Goal: Transaction & Acquisition: Book appointment/travel/reservation

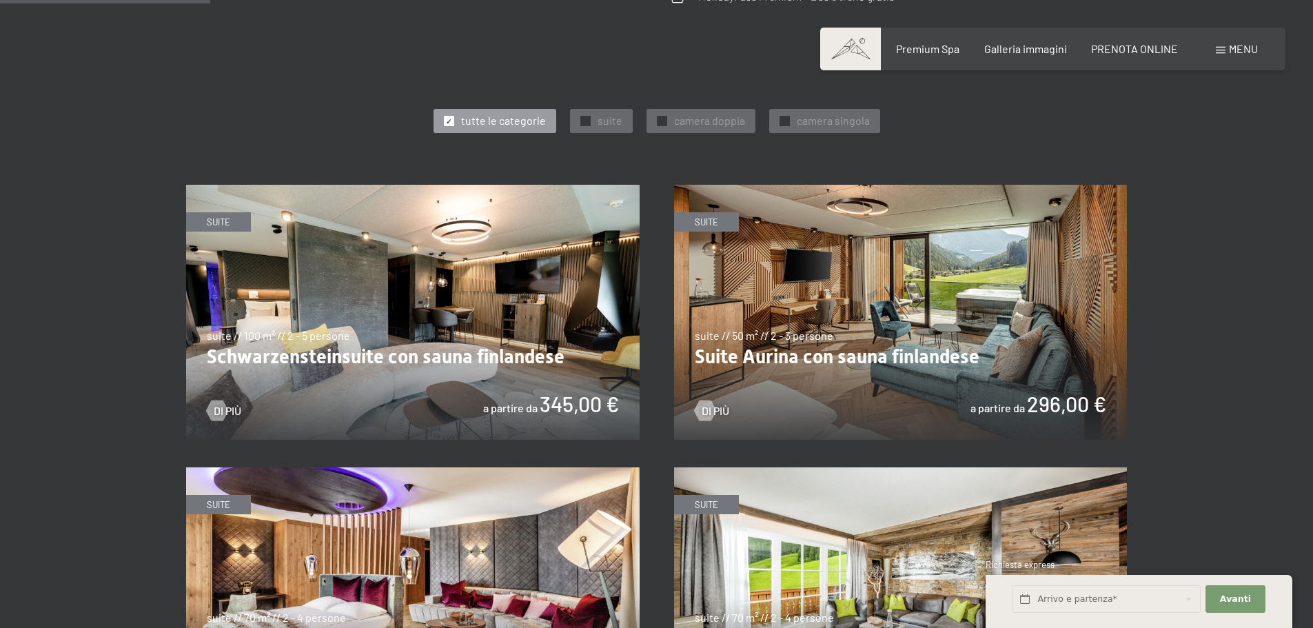
scroll to position [721, 0]
click at [851, 317] on img at bounding box center [901, 312] width 454 height 255
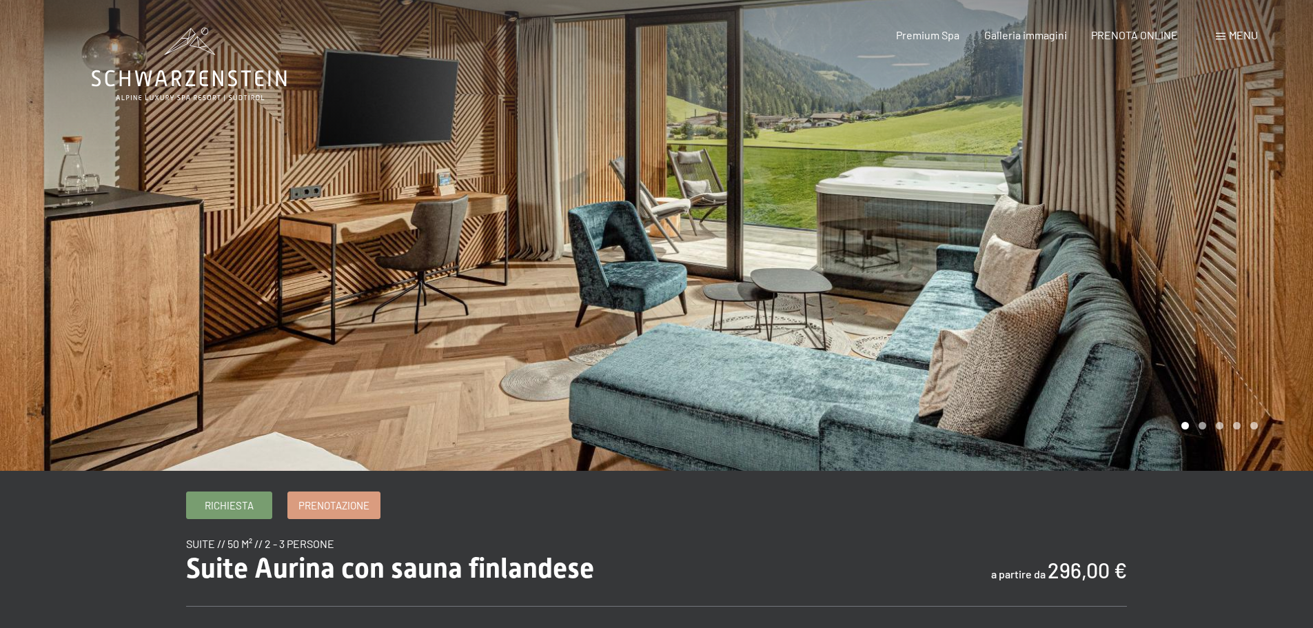
click at [1208, 433] on div at bounding box center [985, 235] width 657 height 471
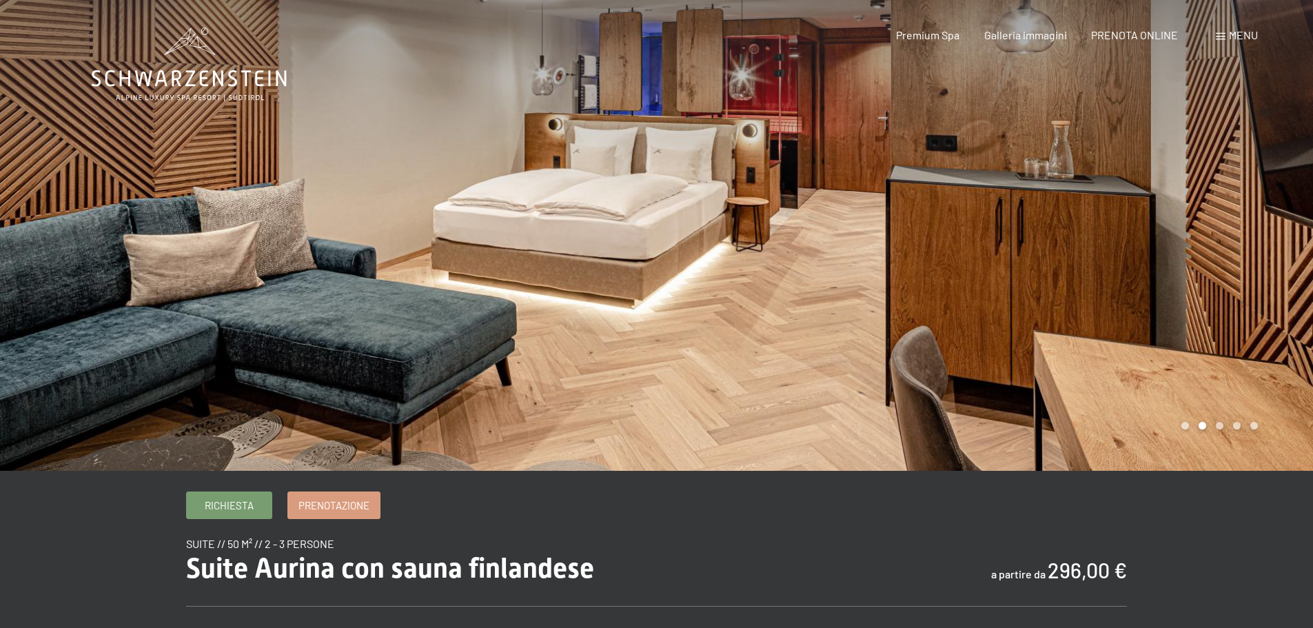
click at [1207, 433] on div at bounding box center [985, 235] width 657 height 471
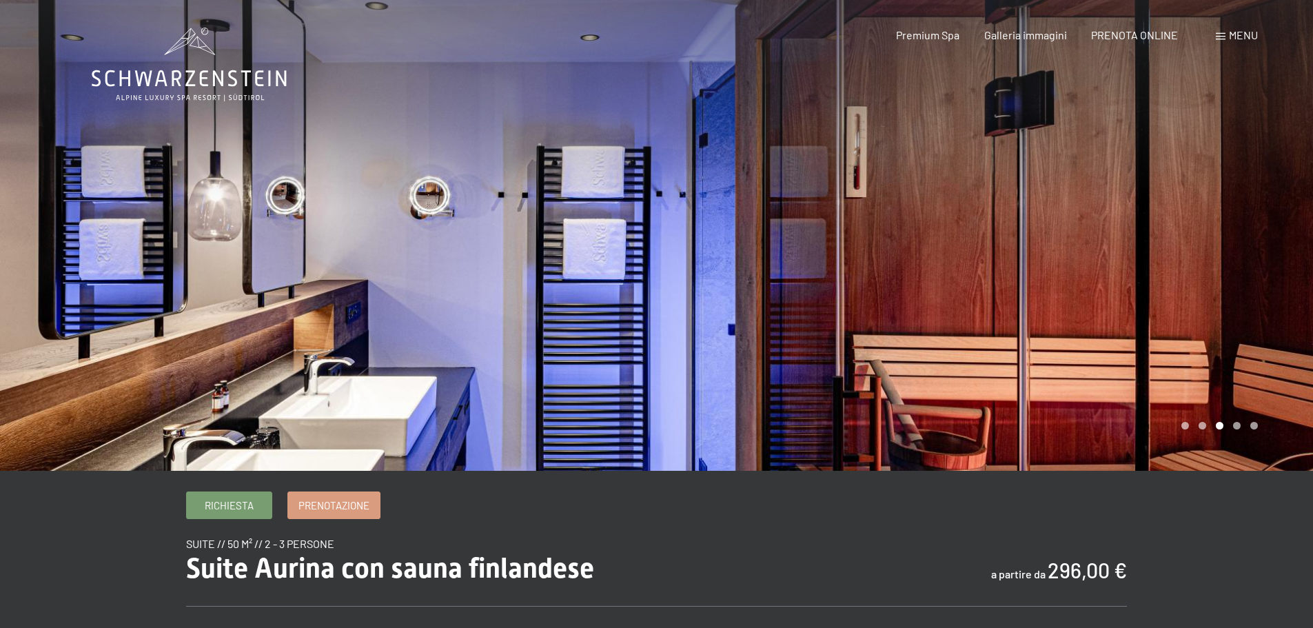
click at [1248, 432] on div at bounding box center [985, 235] width 657 height 471
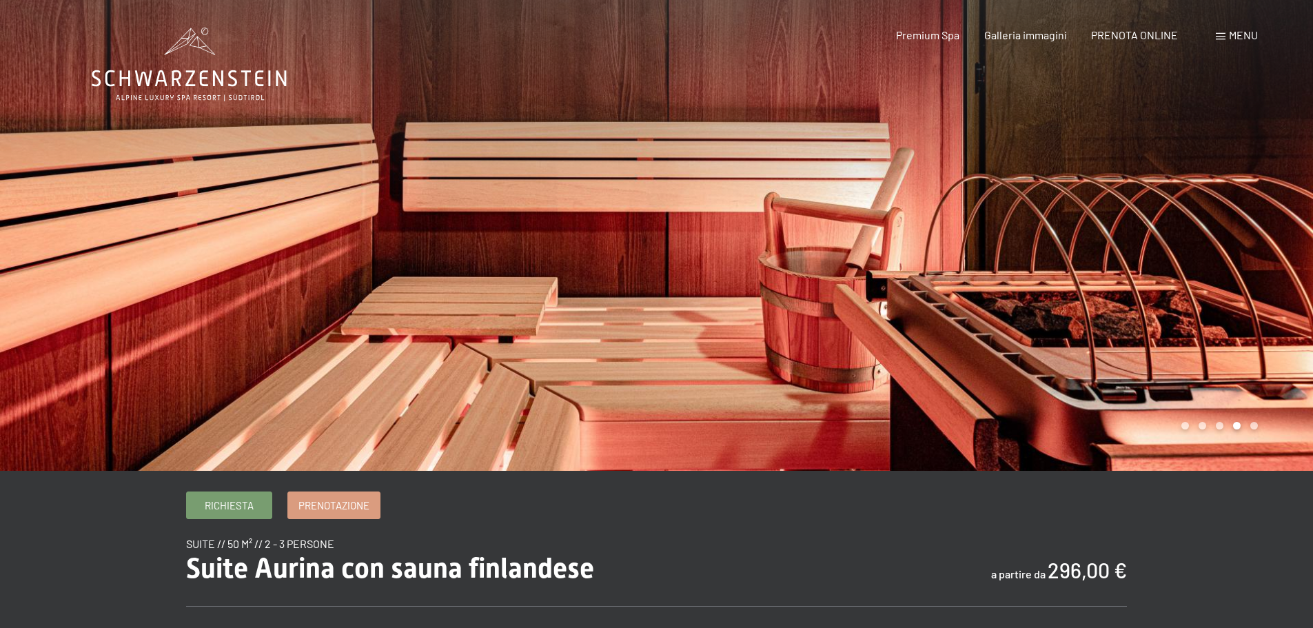
click at [1265, 437] on div at bounding box center [985, 235] width 657 height 471
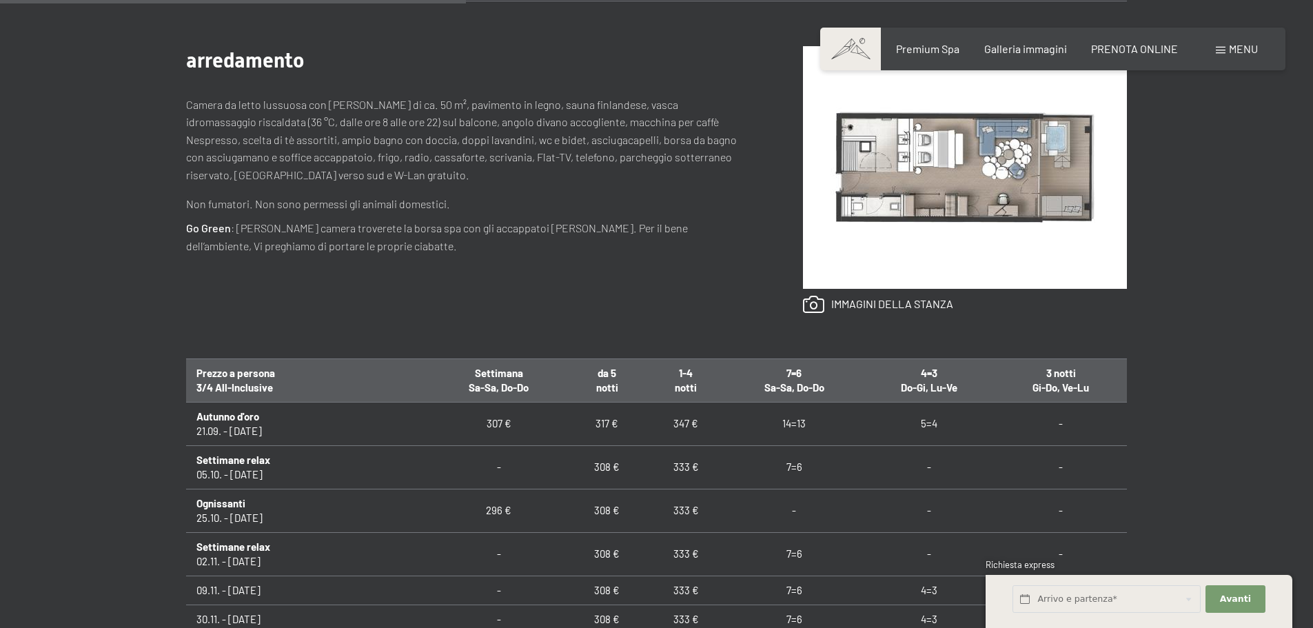
scroll to position [482, 0]
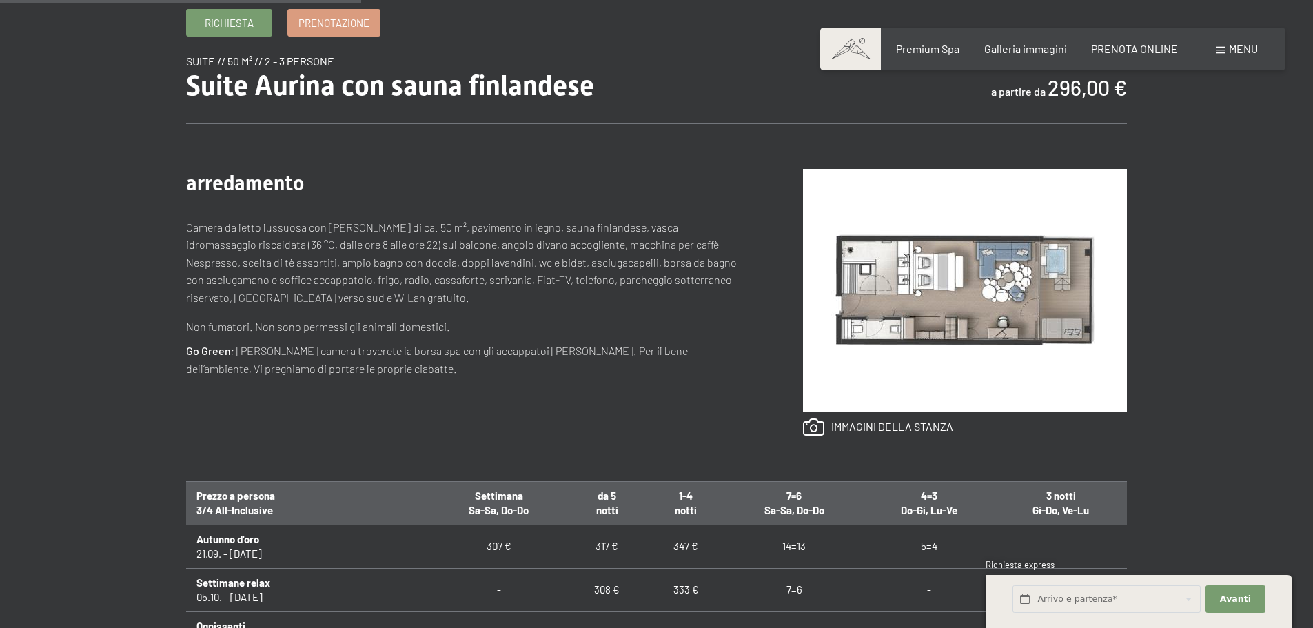
click at [956, 274] on img at bounding box center [965, 290] width 324 height 243
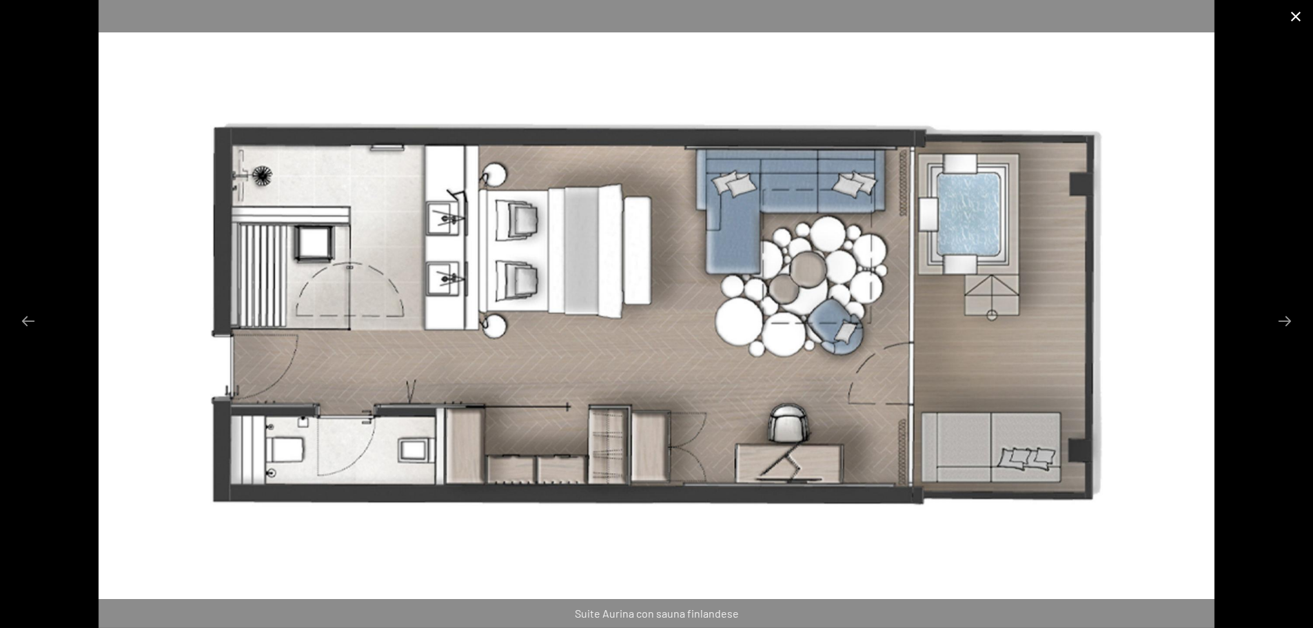
click at [1299, 23] on button "Close gallery" at bounding box center [1296, 16] width 34 height 32
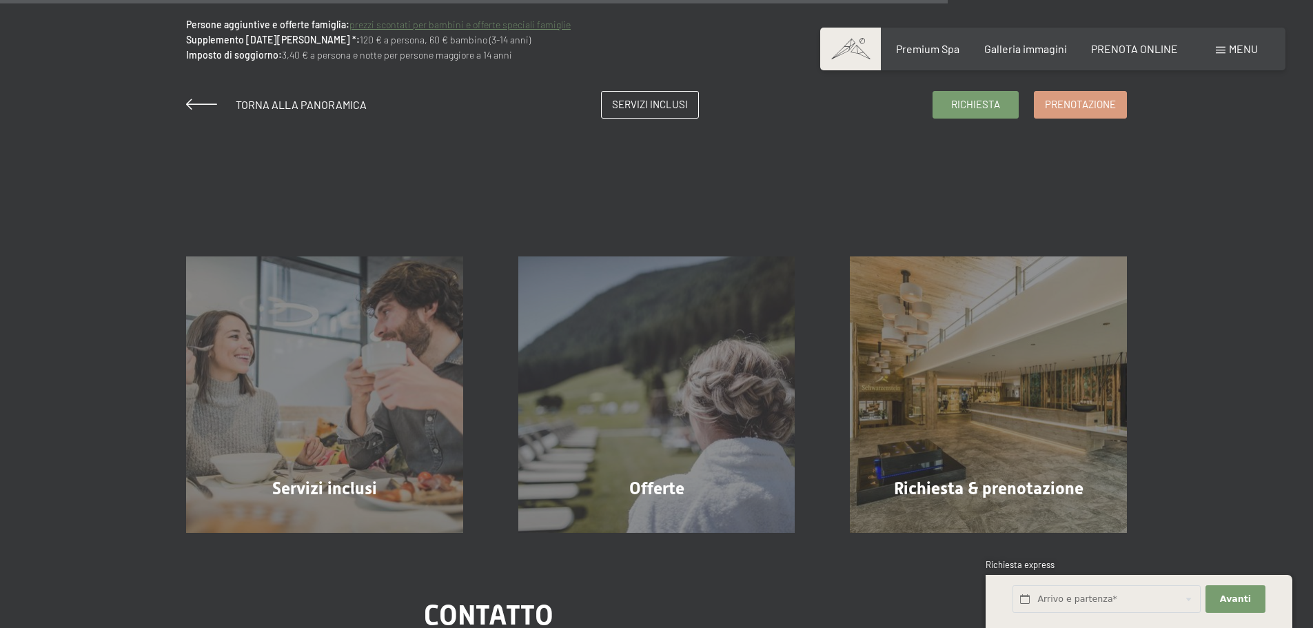
scroll to position [1310, 0]
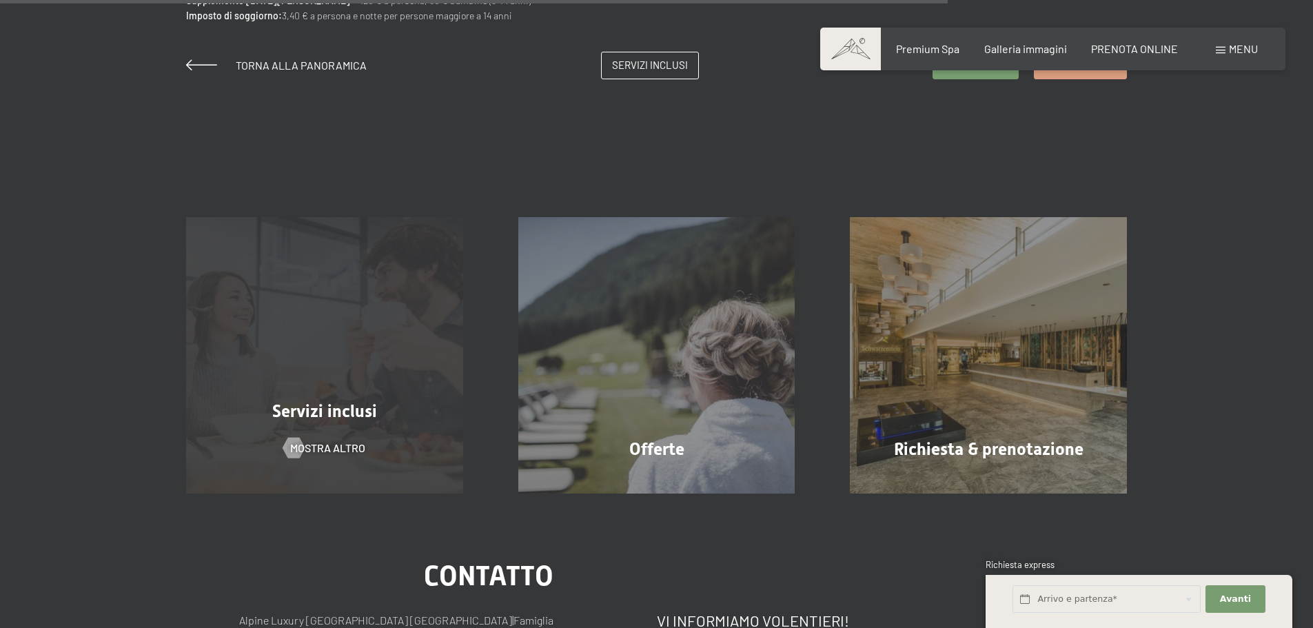
click at [356, 411] on span "Servizi inclusi" at bounding box center [324, 411] width 105 height 20
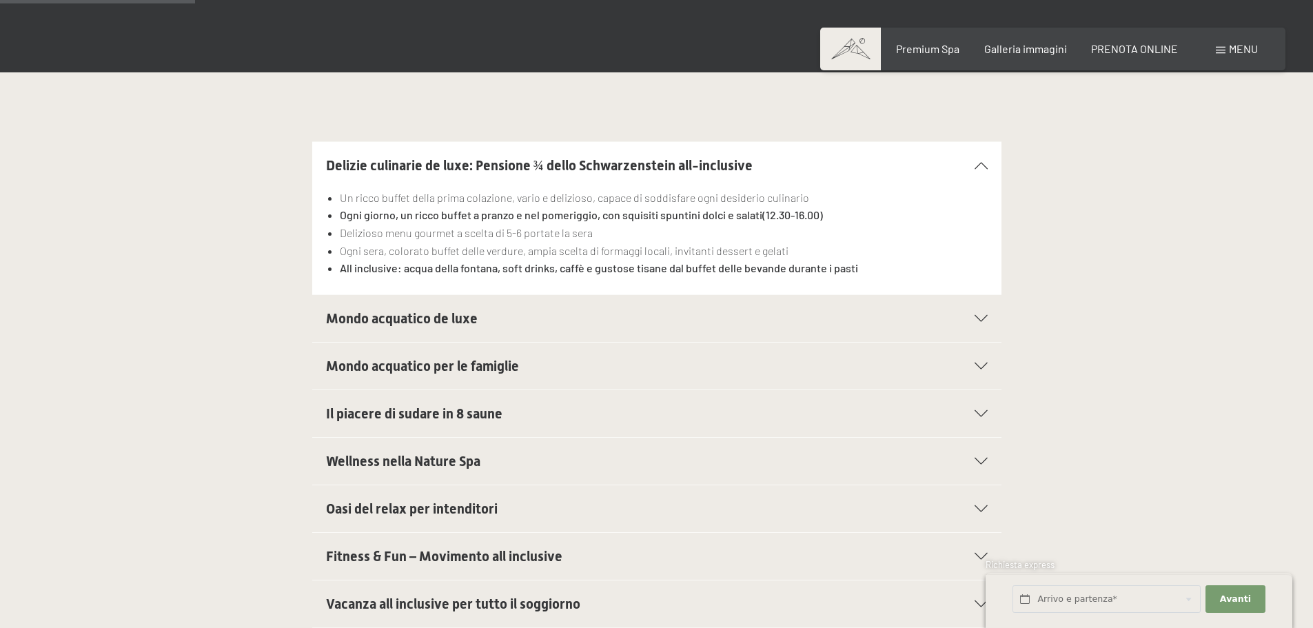
scroll to position [414, 0]
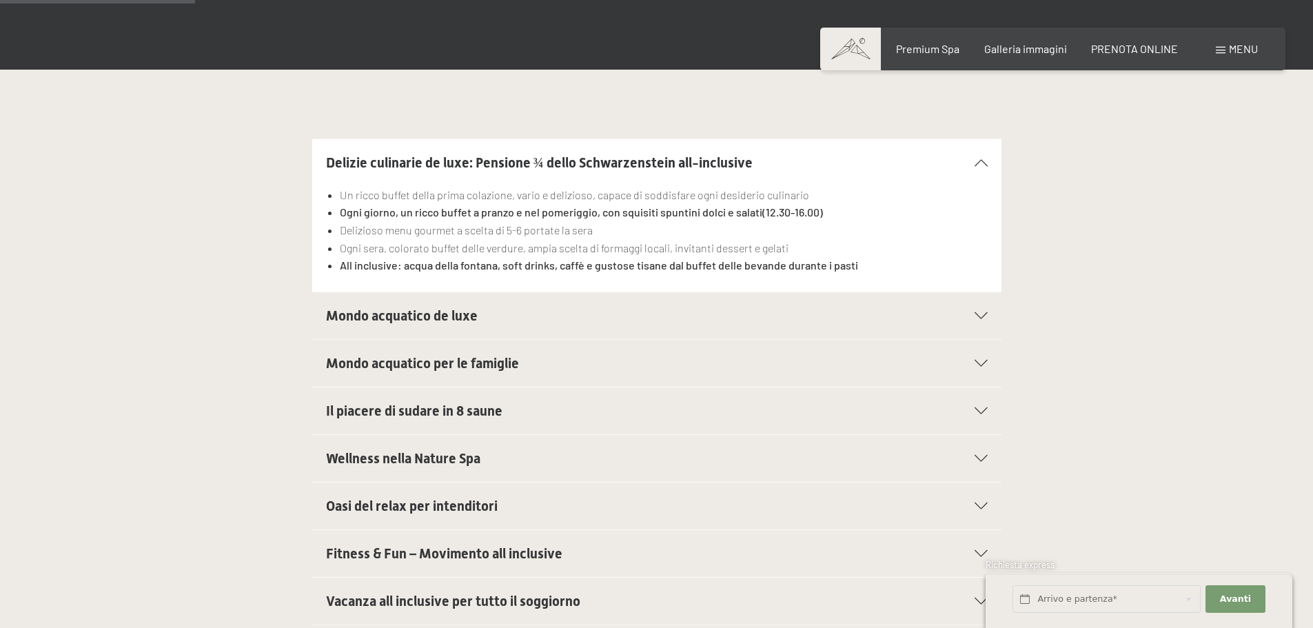
click at [975, 316] on icon at bounding box center [981, 315] width 13 height 7
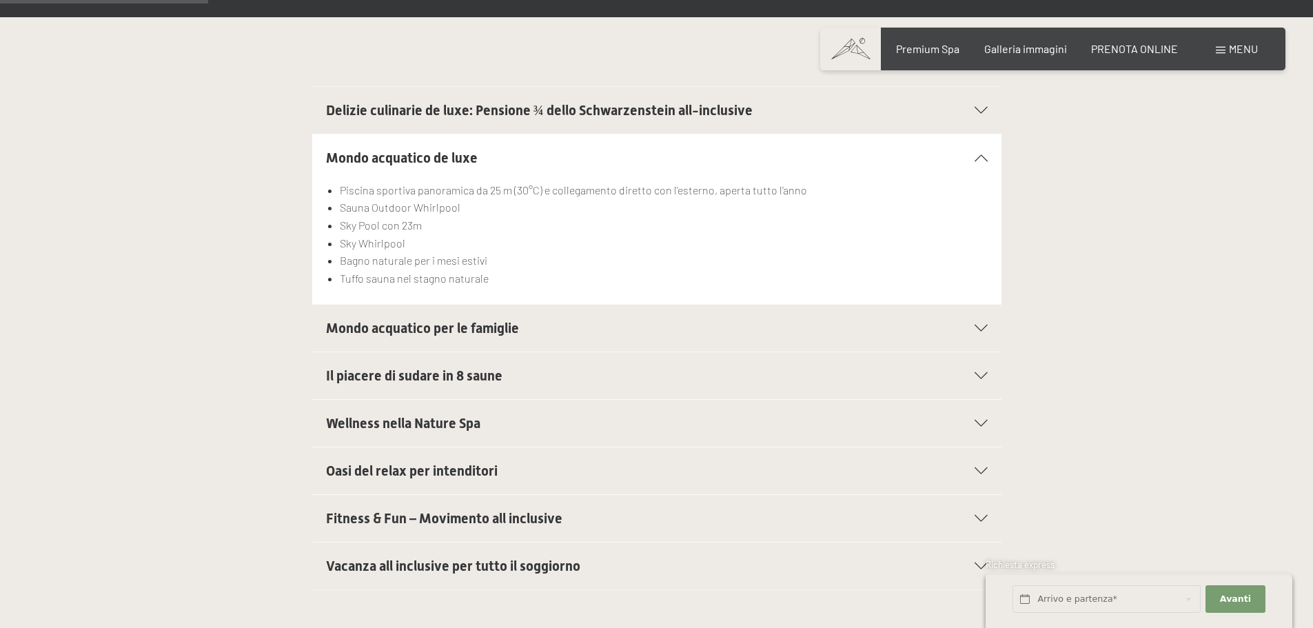
scroll to position [482, 0]
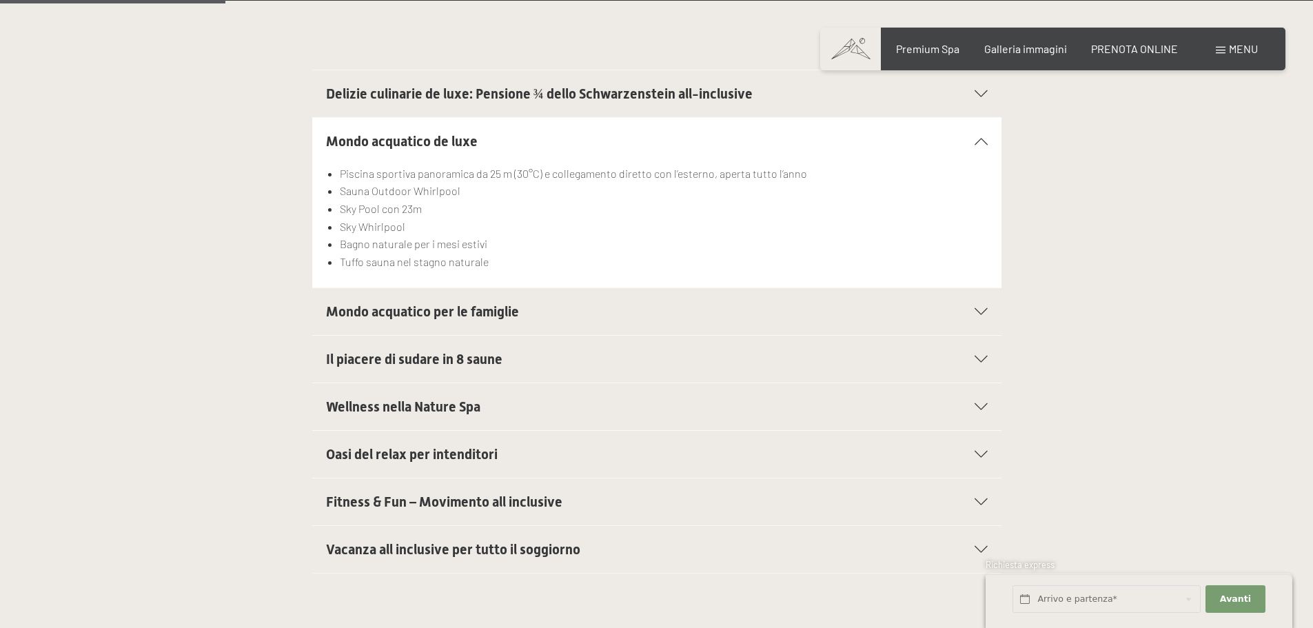
click at [971, 451] on div at bounding box center [972, 454] width 30 height 7
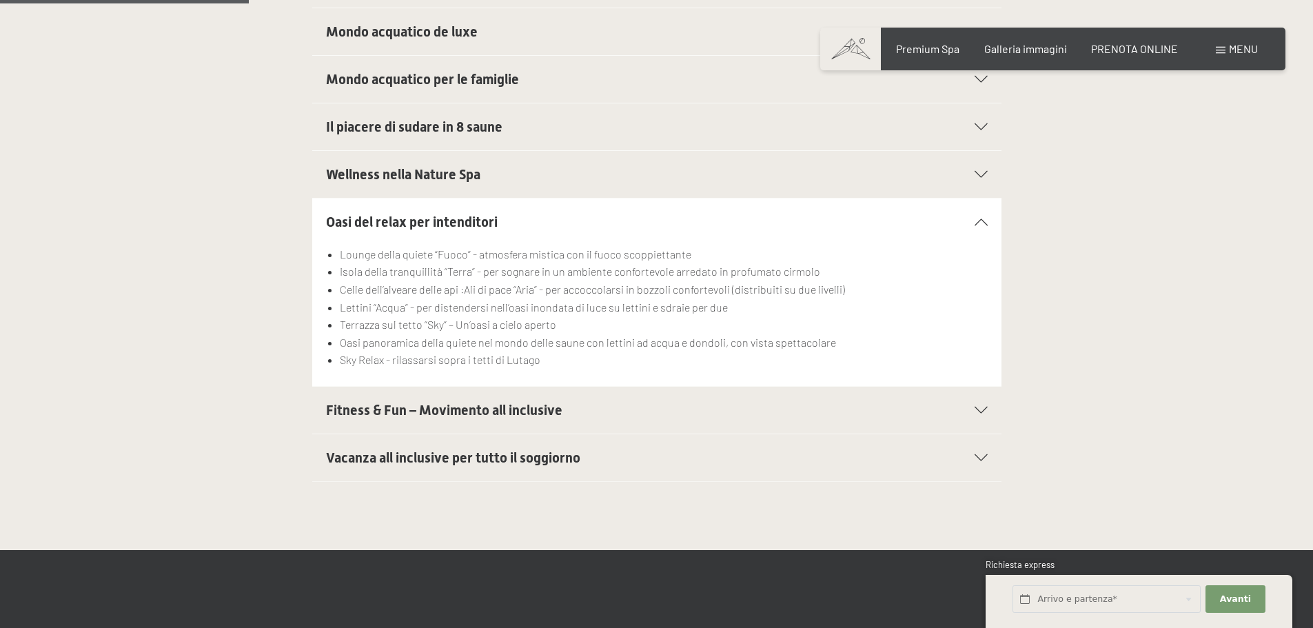
scroll to position [620, 0]
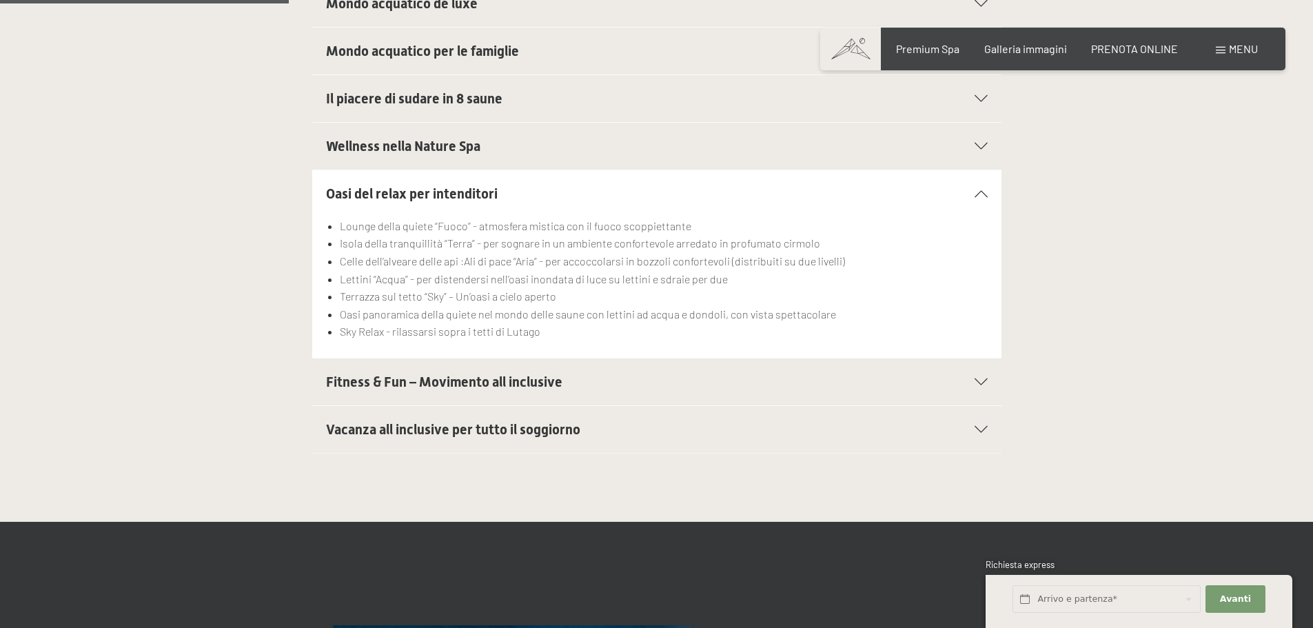
click at [989, 433] on section "Vacanza all inclusive per tutto il soggiorno Posti auto in garage per tutte le …" at bounding box center [656, 429] width 689 height 48
click at [978, 428] on icon at bounding box center [981, 429] width 13 height 7
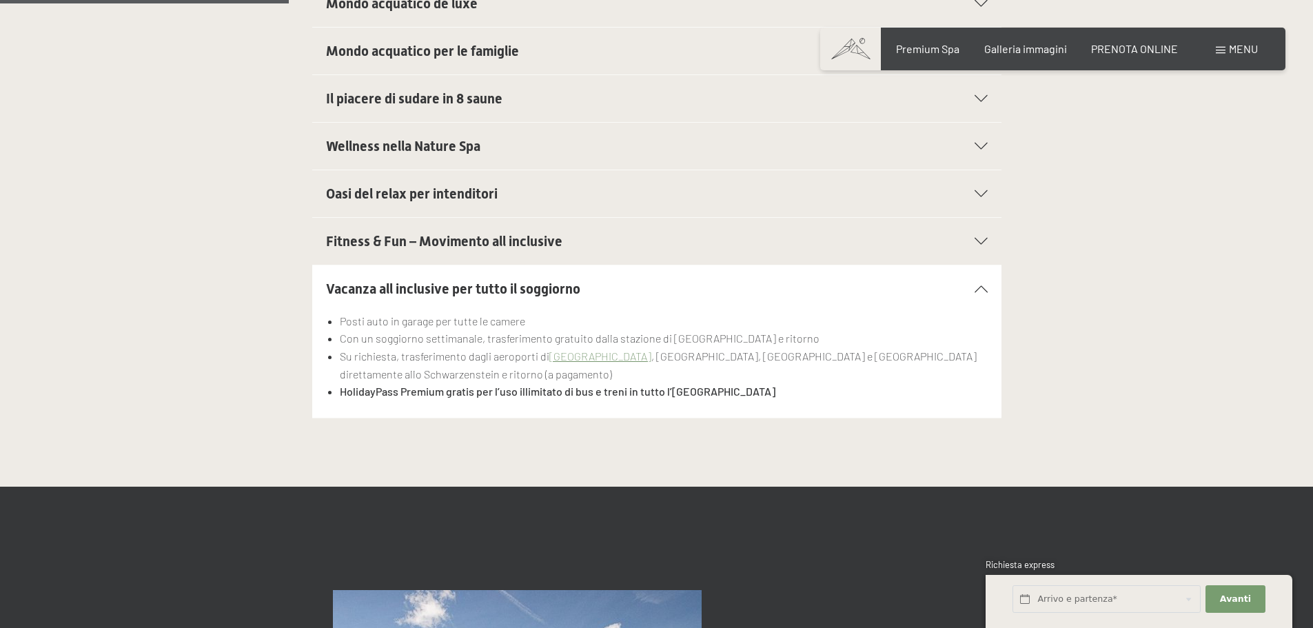
click at [1108, 318] on div "Vacanza all inclusive per tutto il soggiorno Posti auto in garage per tutte le …" at bounding box center [656, 342] width 941 height 154
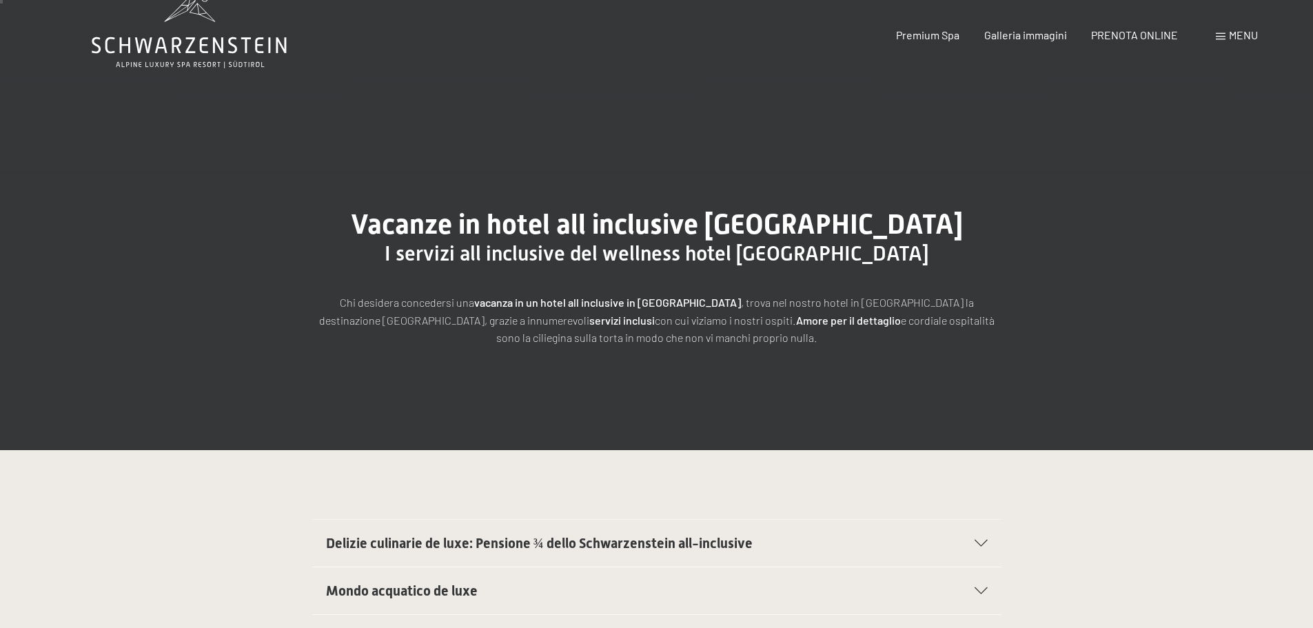
scroll to position [0, 0]
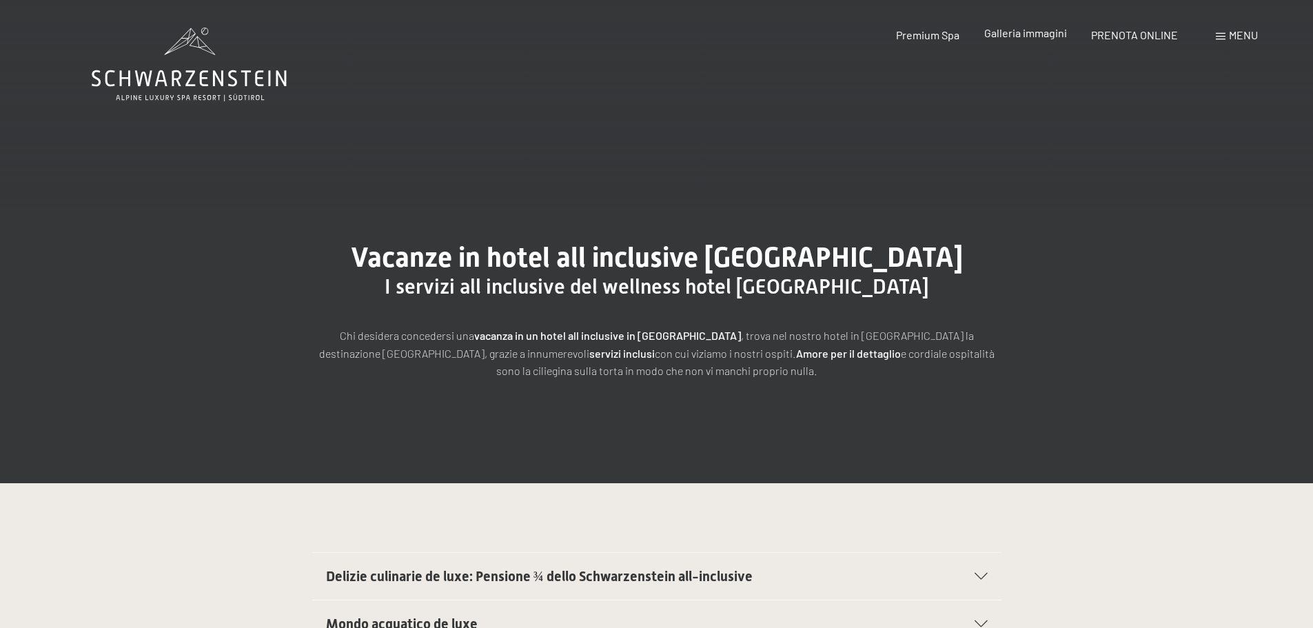
click at [1027, 28] on span "Galleria immagini" at bounding box center [1025, 32] width 83 height 13
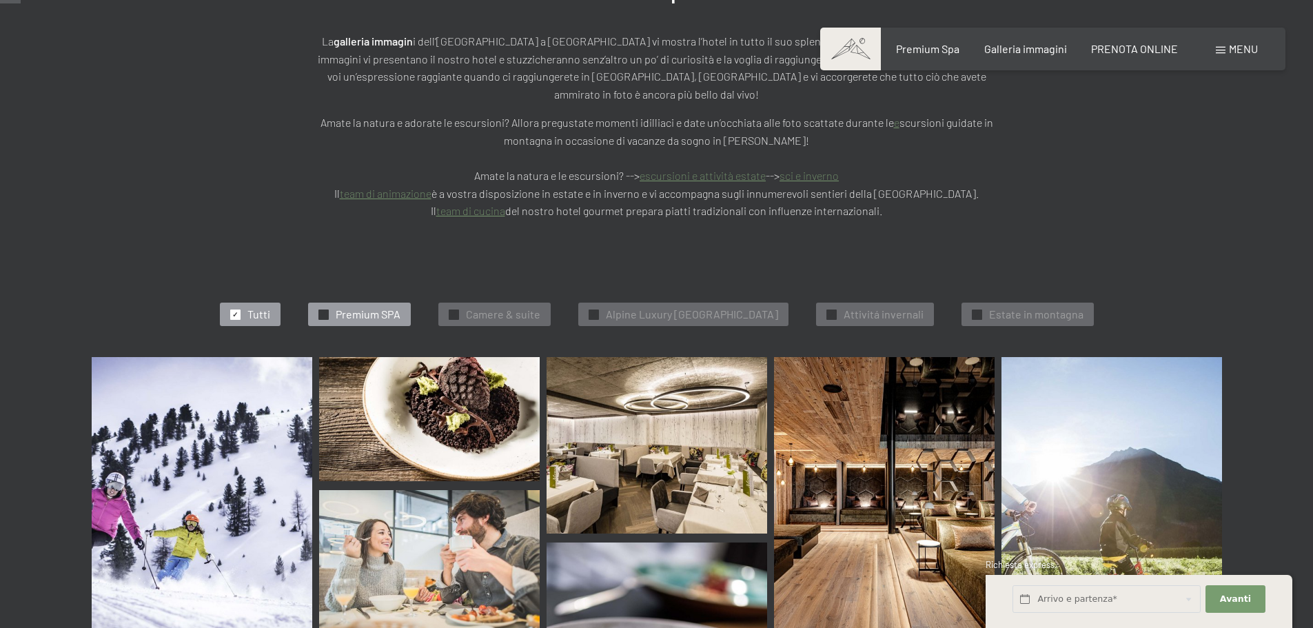
click at [336, 307] on span "Premium SPA" at bounding box center [368, 314] width 65 height 15
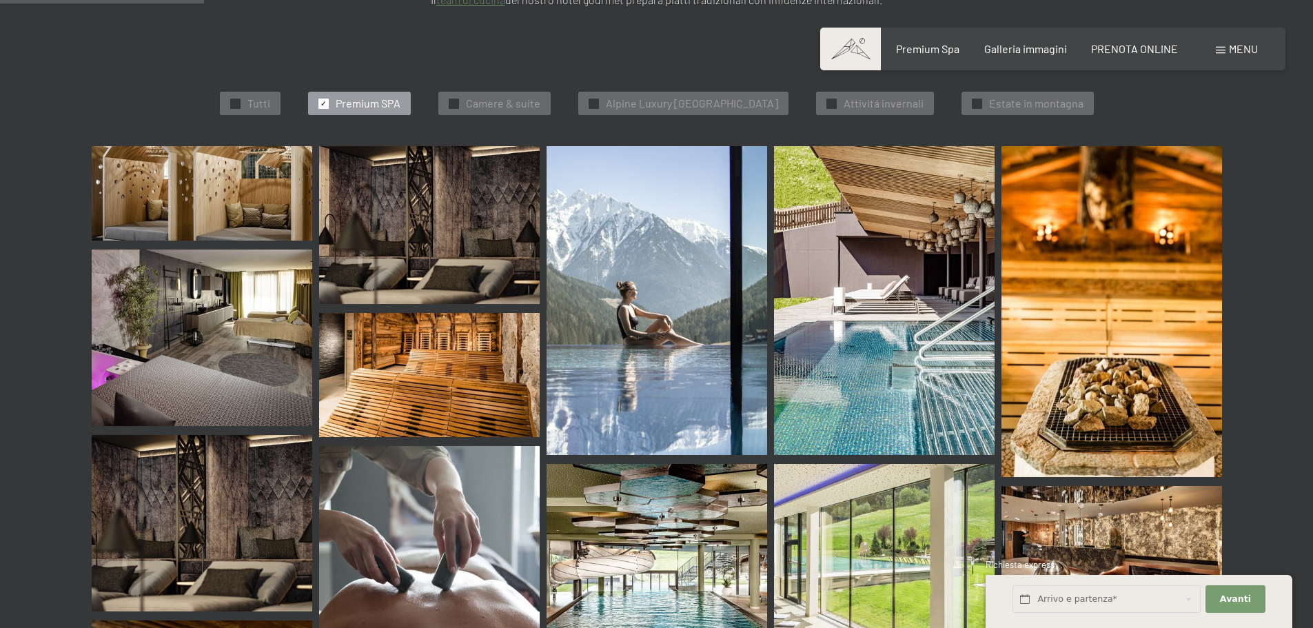
scroll to position [211, 0]
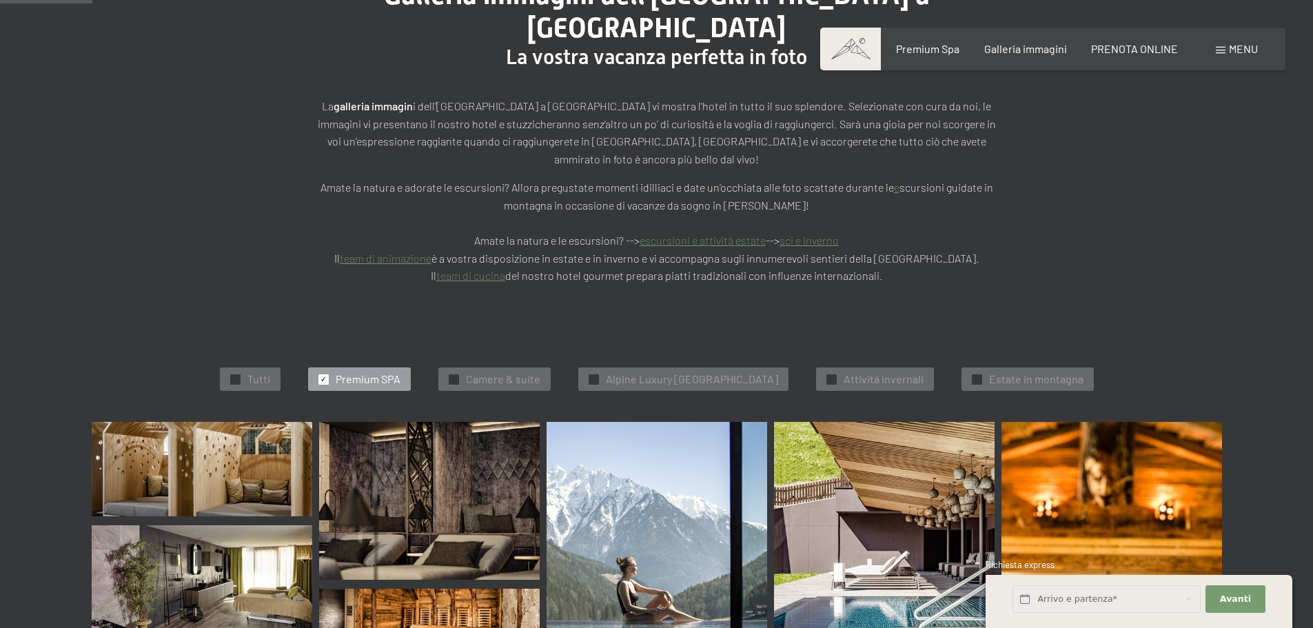
click at [518, 349] on label "Consenso marketing*" at bounding box center [573, 354] width 111 height 14
click at [518, 349] on input "Consenso marketing*" at bounding box center [511, 354] width 14 height 14
checkbox input "false"
click at [487, 372] on span "Camere & suite" at bounding box center [503, 379] width 74 height 15
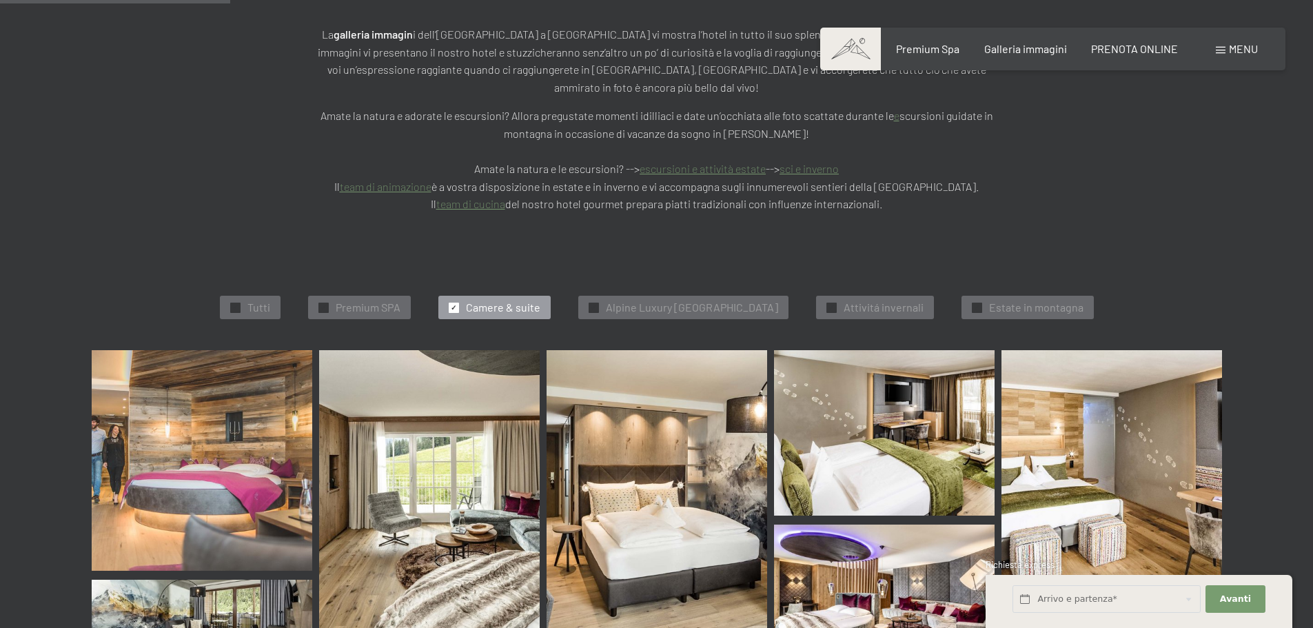
scroll to position [280, 0]
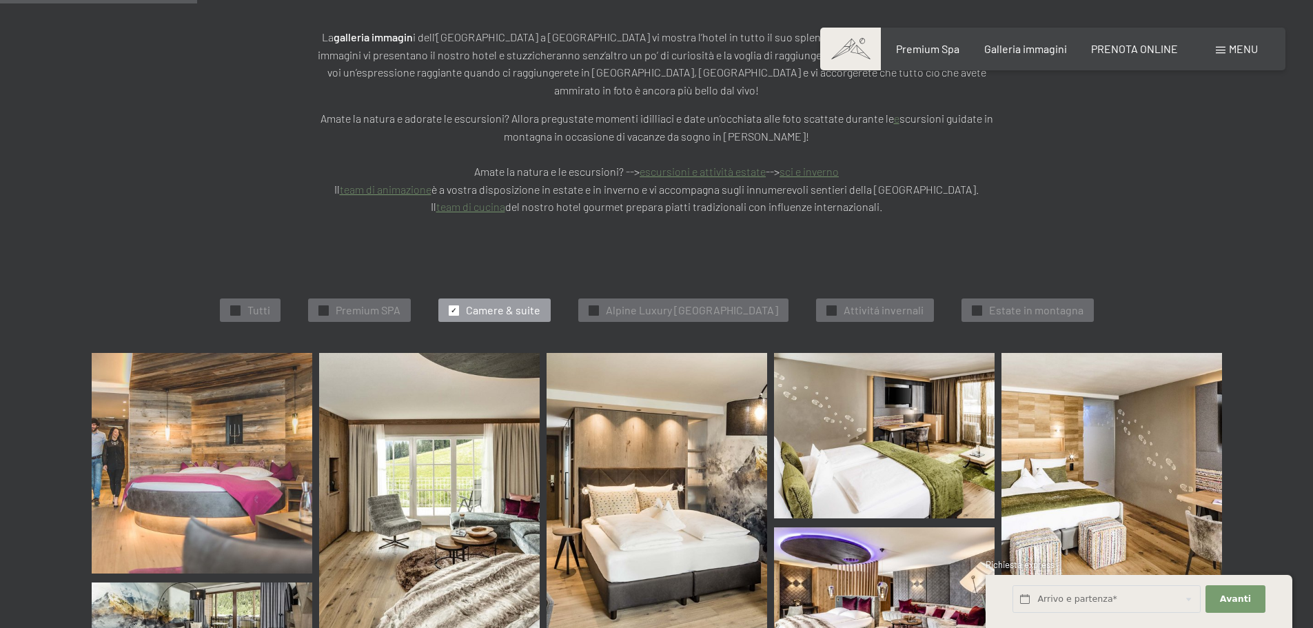
click at [148, 416] on img at bounding box center [202, 463] width 221 height 221
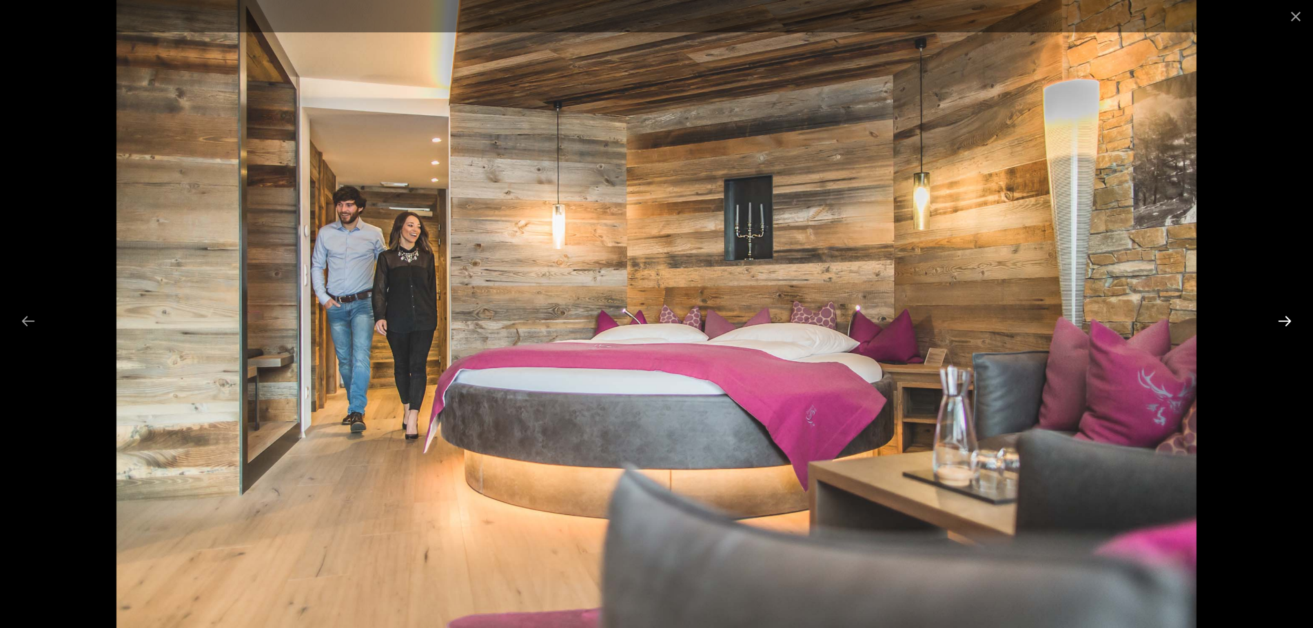
click at [1290, 320] on button "Next slide" at bounding box center [1284, 320] width 29 height 27
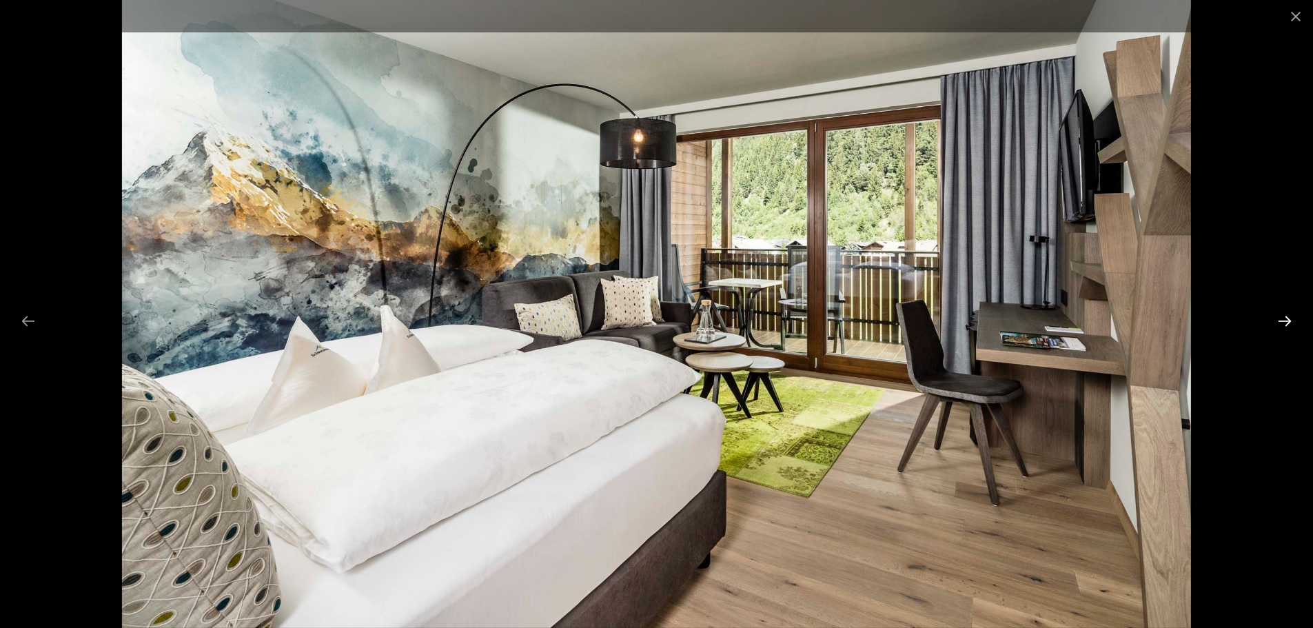
click at [1279, 320] on button "Next slide" at bounding box center [1284, 320] width 29 height 27
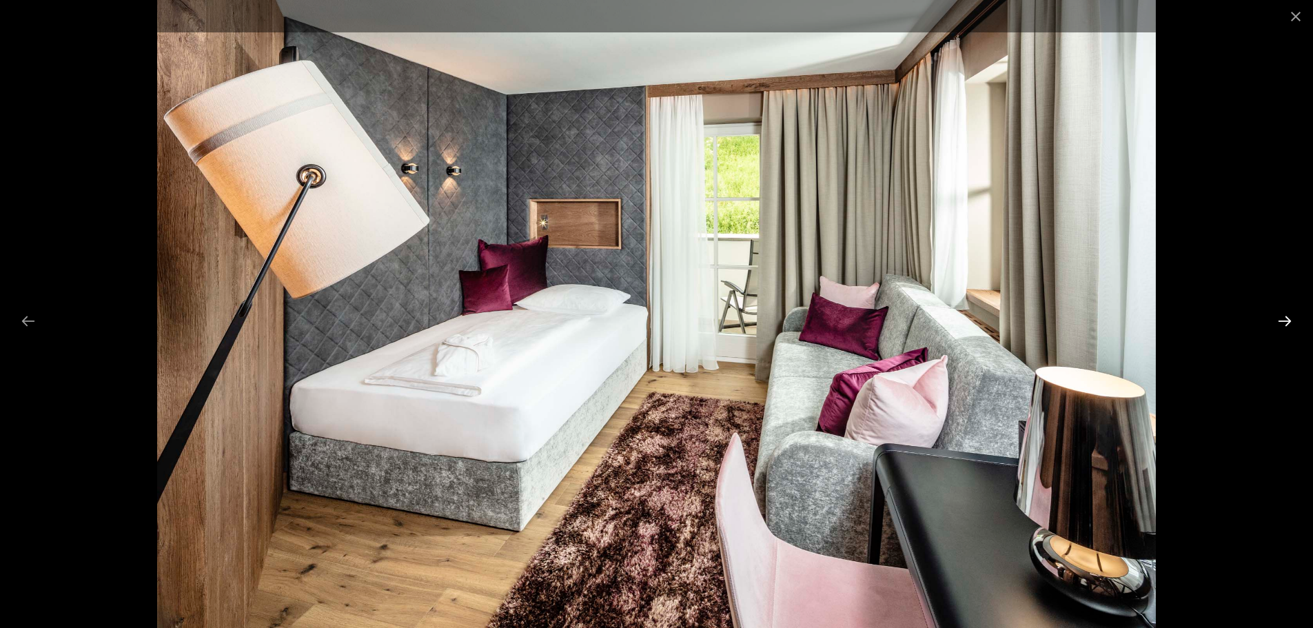
click at [1279, 320] on button "Next slide" at bounding box center [1284, 320] width 29 height 27
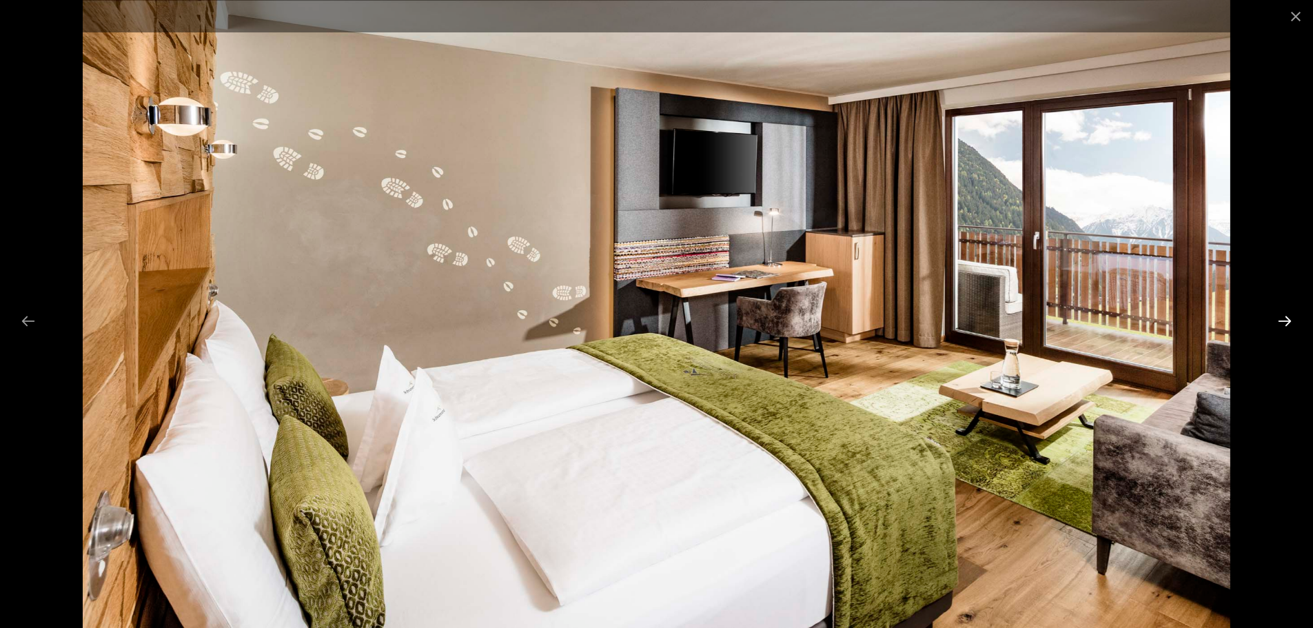
click at [1279, 320] on button "Next slide" at bounding box center [1284, 320] width 29 height 27
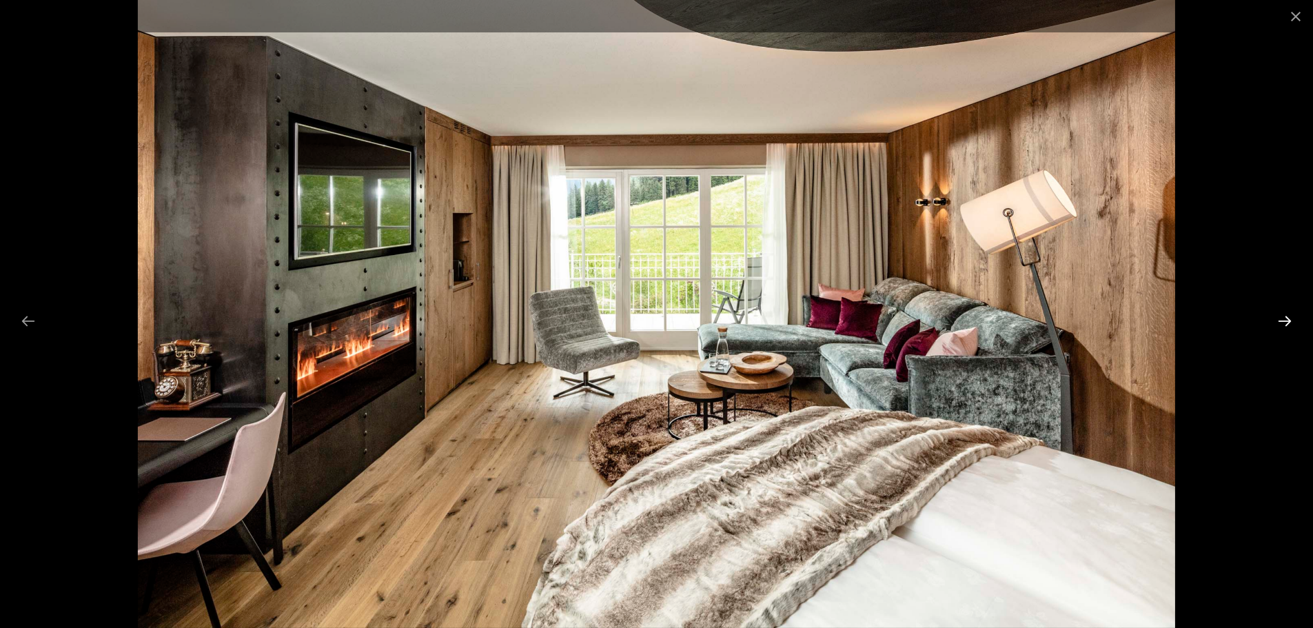
click at [1279, 320] on button "Next slide" at bounding box center [1284, 320] width 29 height 27
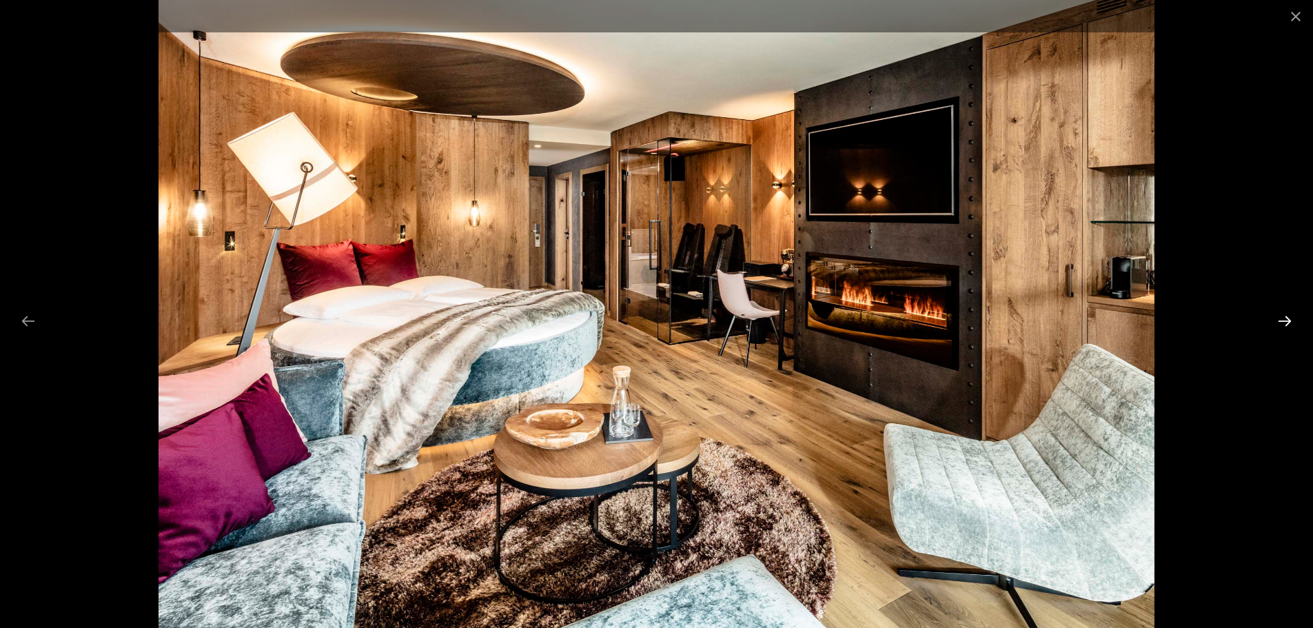
click at [1283, 311] on button "Next slide" at bounding box center [1284, 320] width 29 height 27
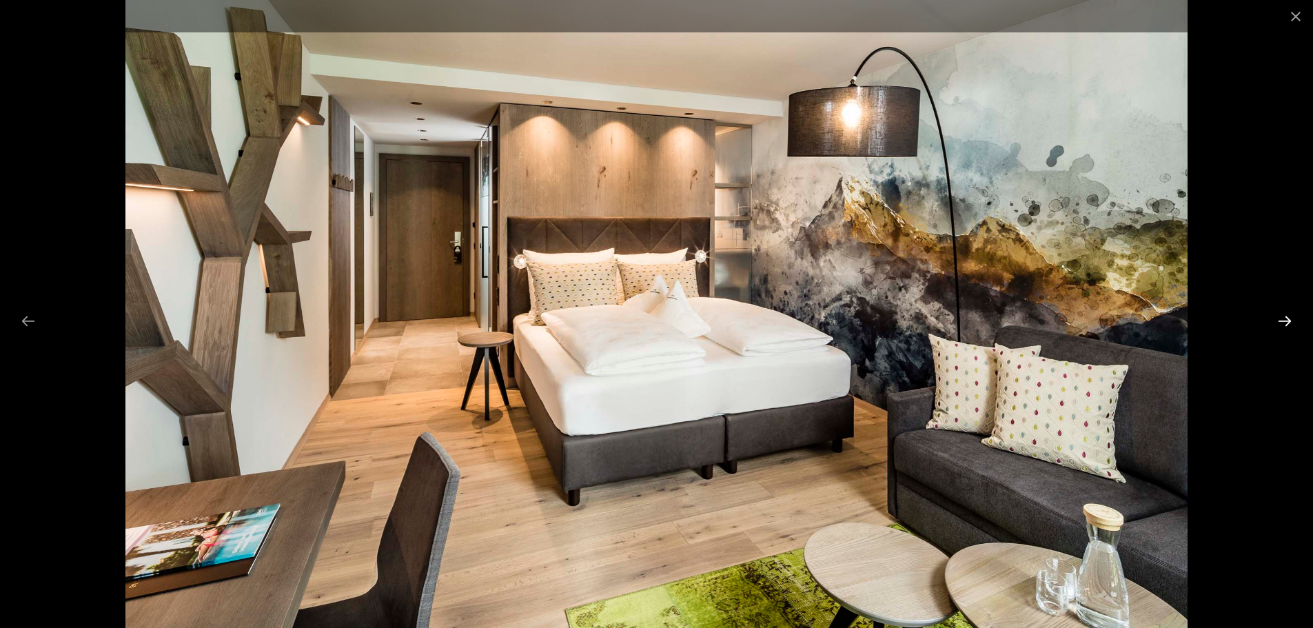
click at [1283, 311] on button "Next slide" at bounding box center [1284, 320] width 29 height 27
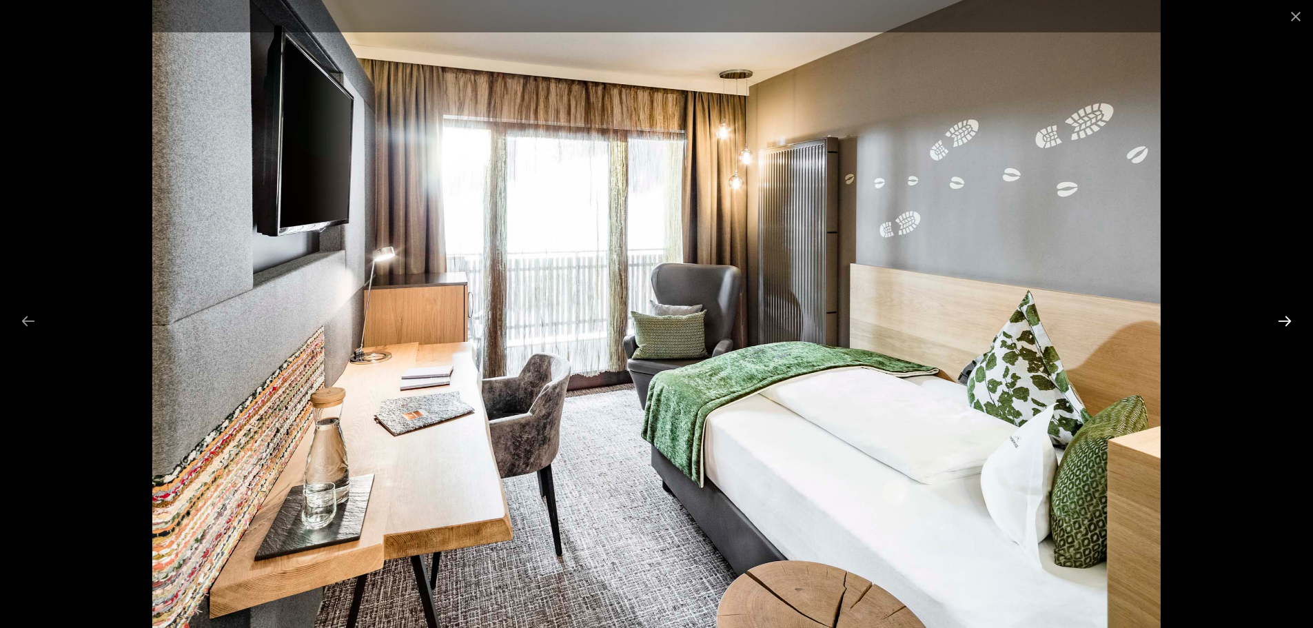
click at [1283, 311] on button "Next slide" at bounding box center [1284, 320] width 29 height 27
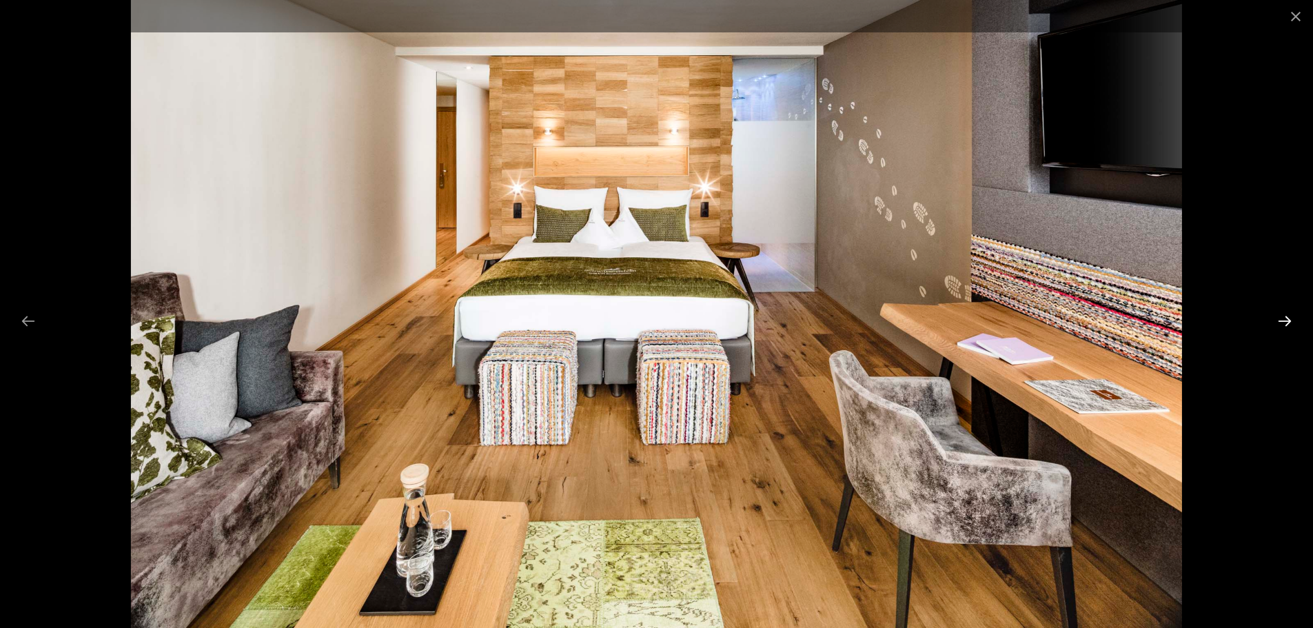
click at [1283, 311] on button "Next slide" at bounding box center [1284, 320] width 29 height 27
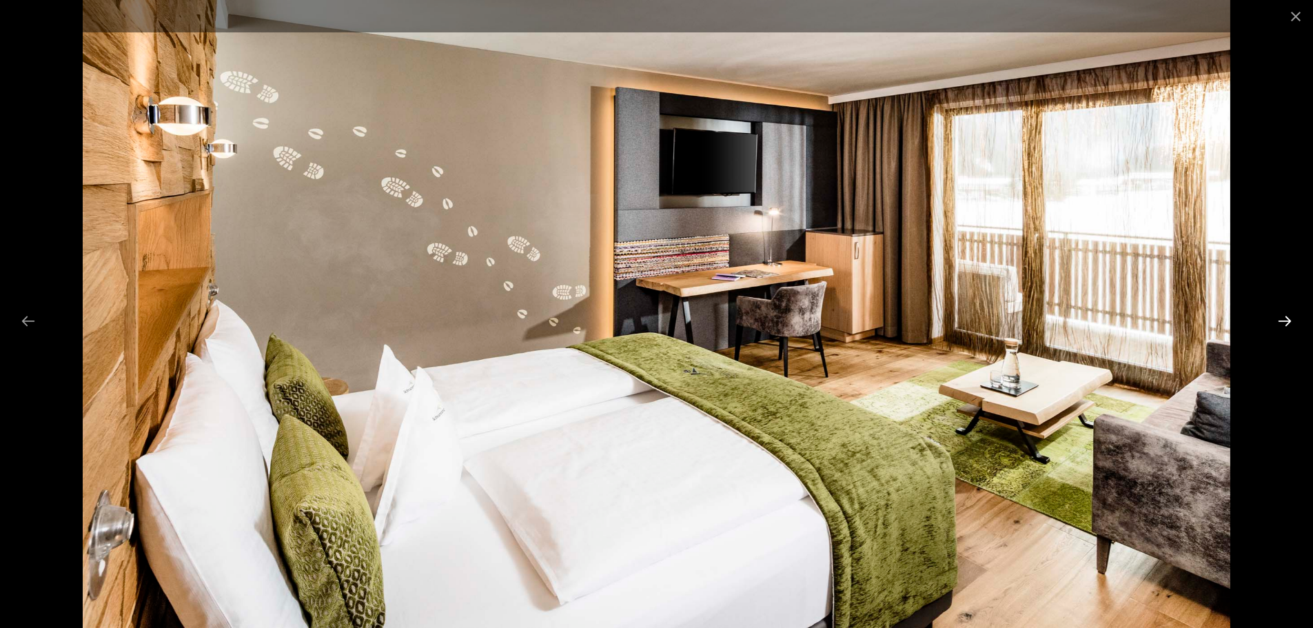
click at [1283, 311] on button "Next slide" at bounding box center [1284, 320] width 29 height 27
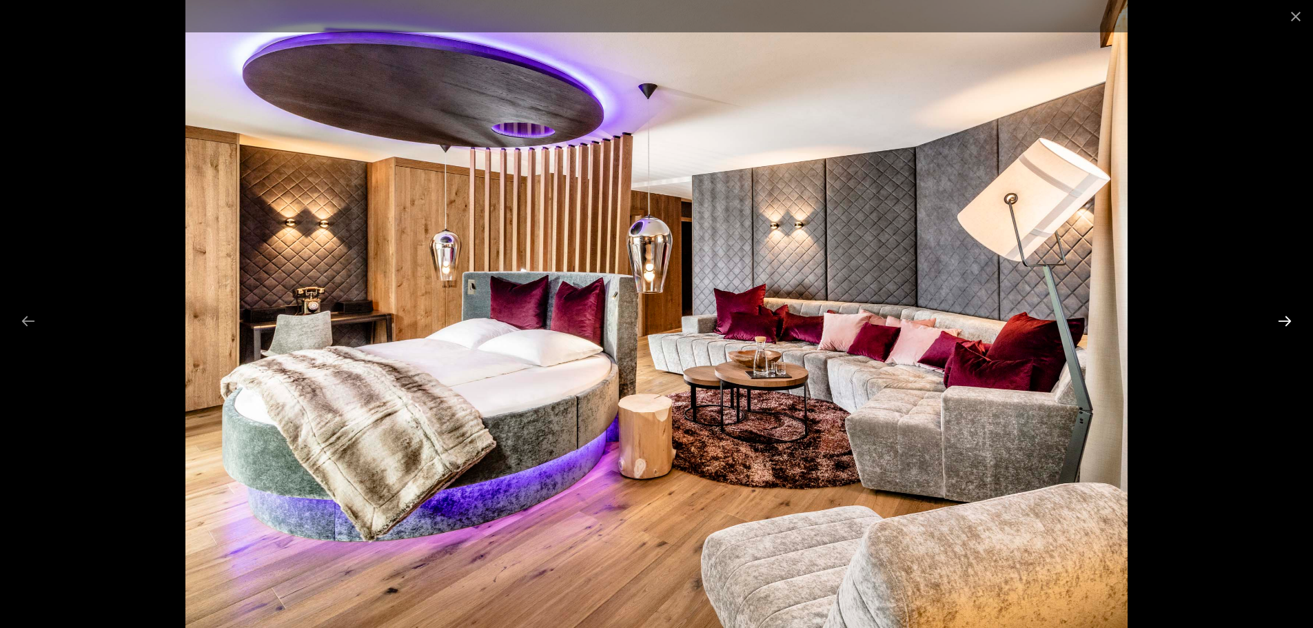
click at [1281, 311] on button "Next slide" at bounding box center [1284, 320] width 29 height 27
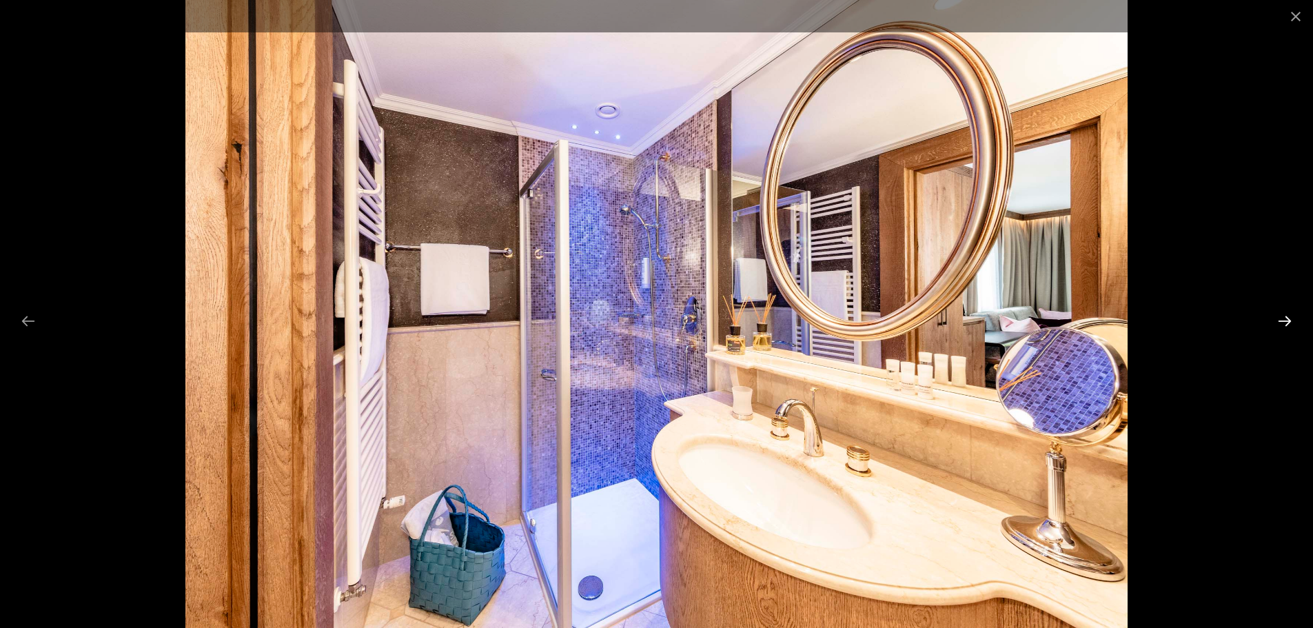
click at [1280, 311] on button "Next slide" at bounding box center [1284, 320] width 29 height 27
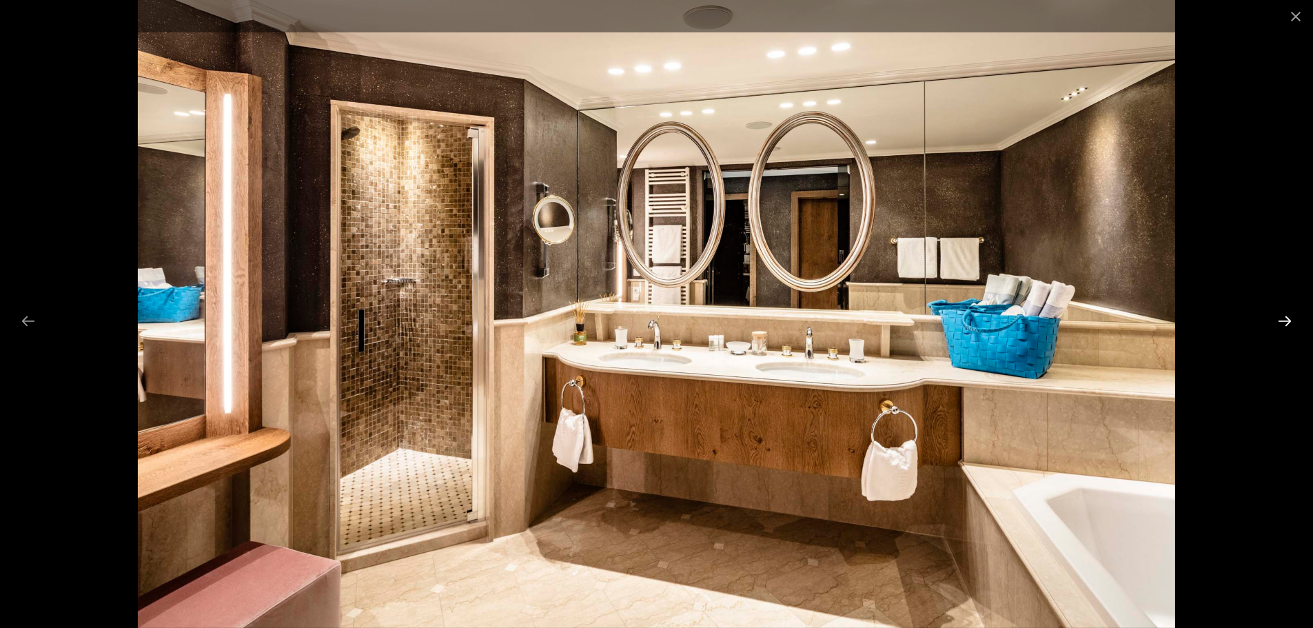
click at [1281, 314] on button "Next slide" at bounding box center [1284, 320] width 29 height 27
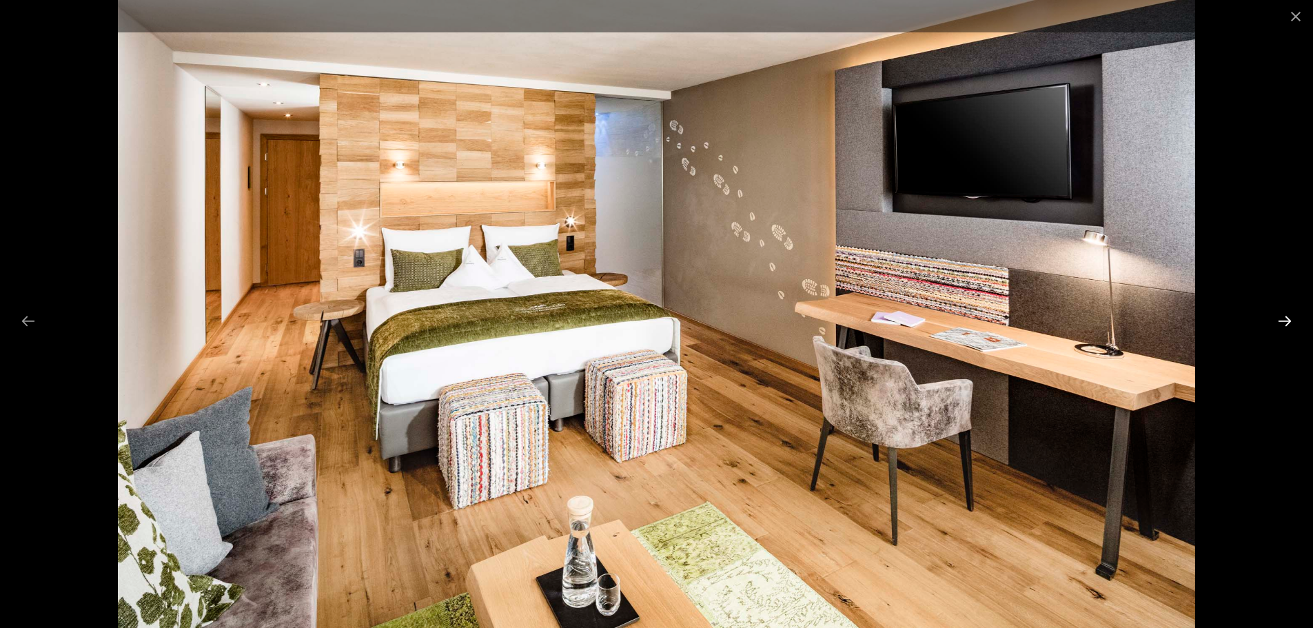
click at [1280, 318] on button "Next slide" at bounding box center [1284, 320] width 29 height 27
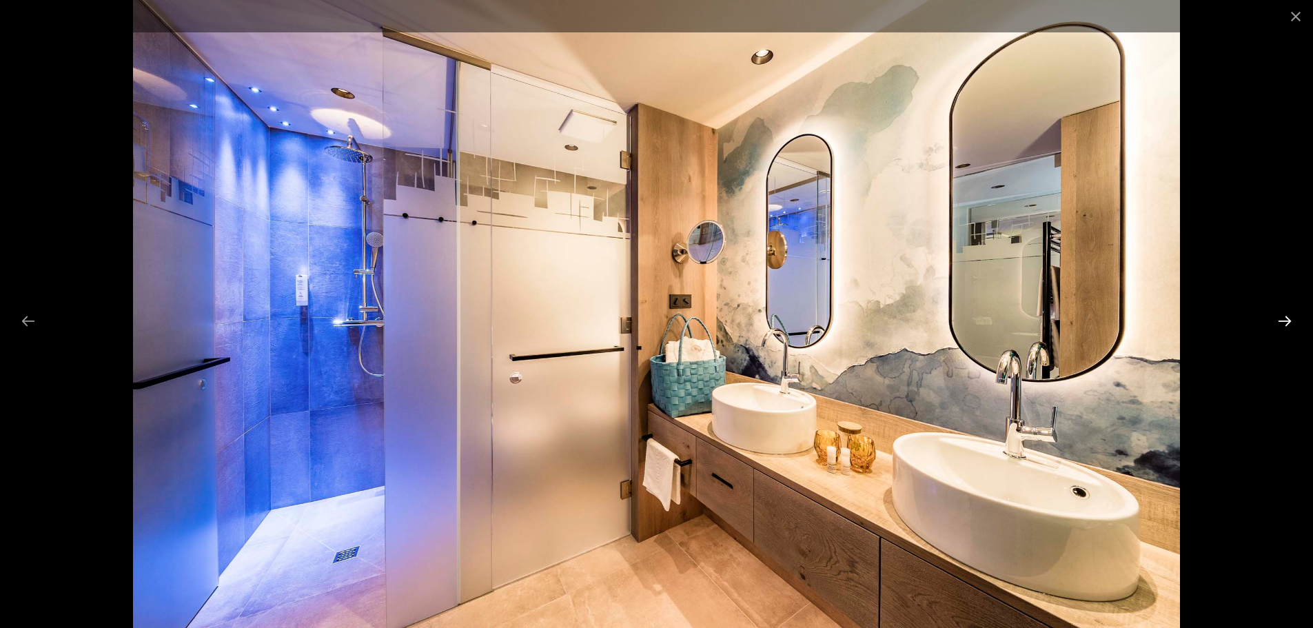
click at [1280, 318] on button "Next slide" at bounding box center [1284, 320] width 29 height 27
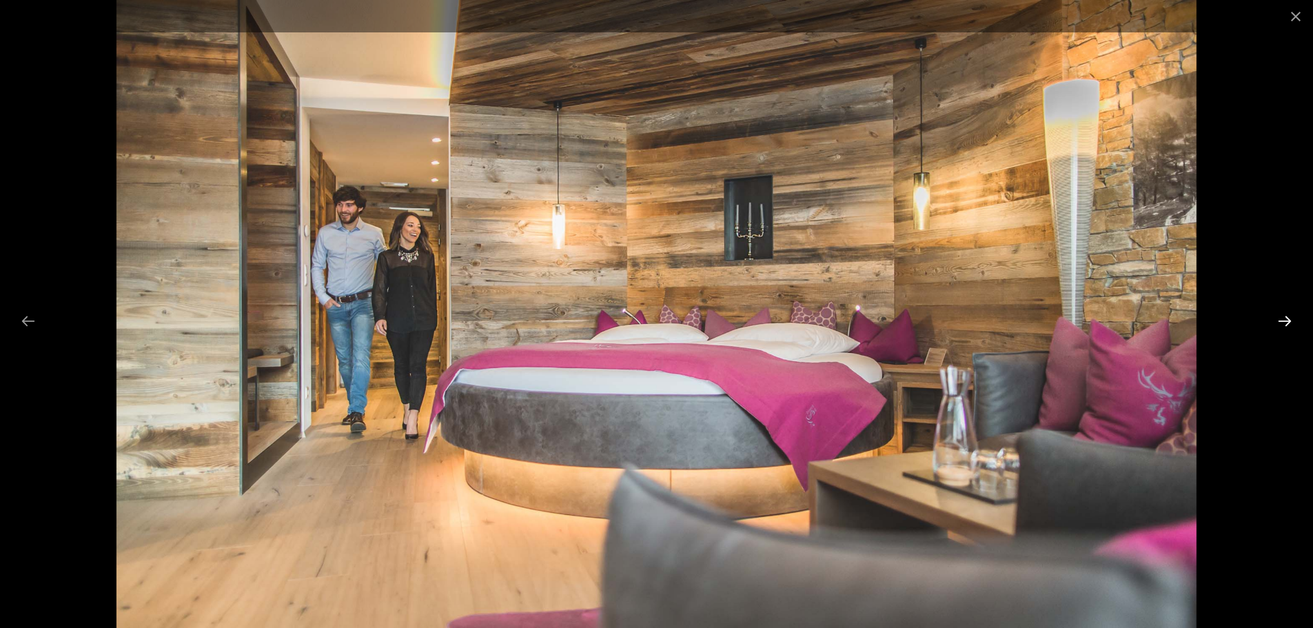
click at [1280, 318] on button "Next slide" at bounding box center [1284, 320] width 29 height 27
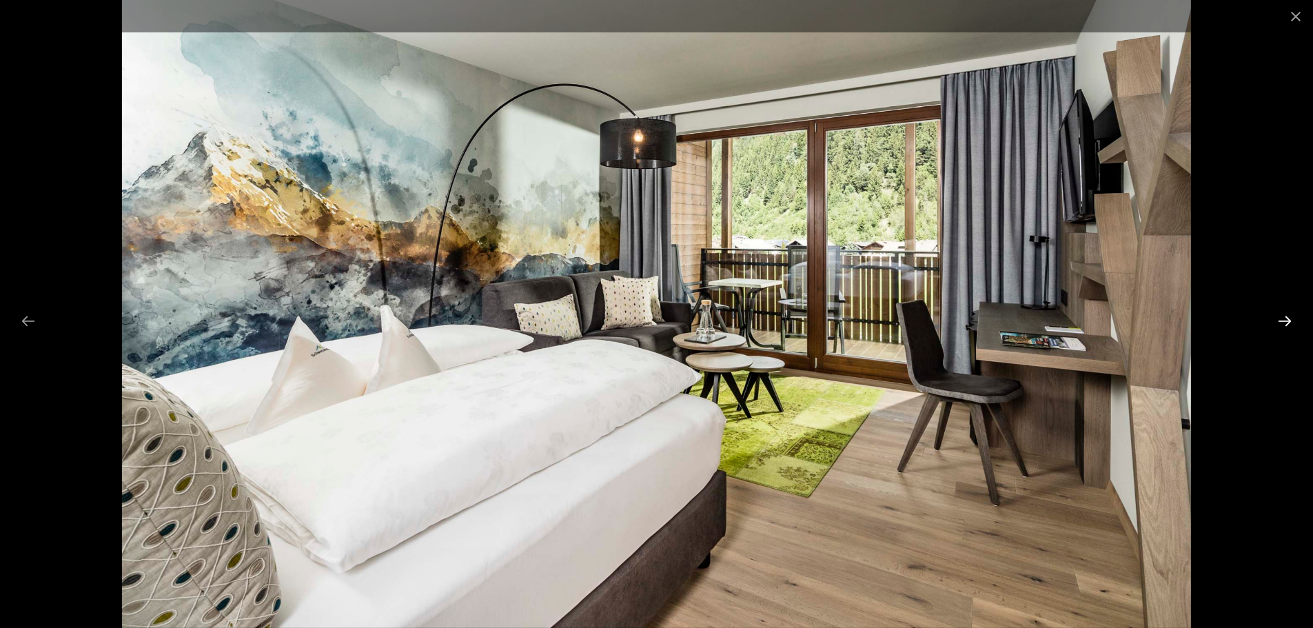
click at [1276, 320] on button "Next slide" at bounding box center [1284, 320] width 29 height 27
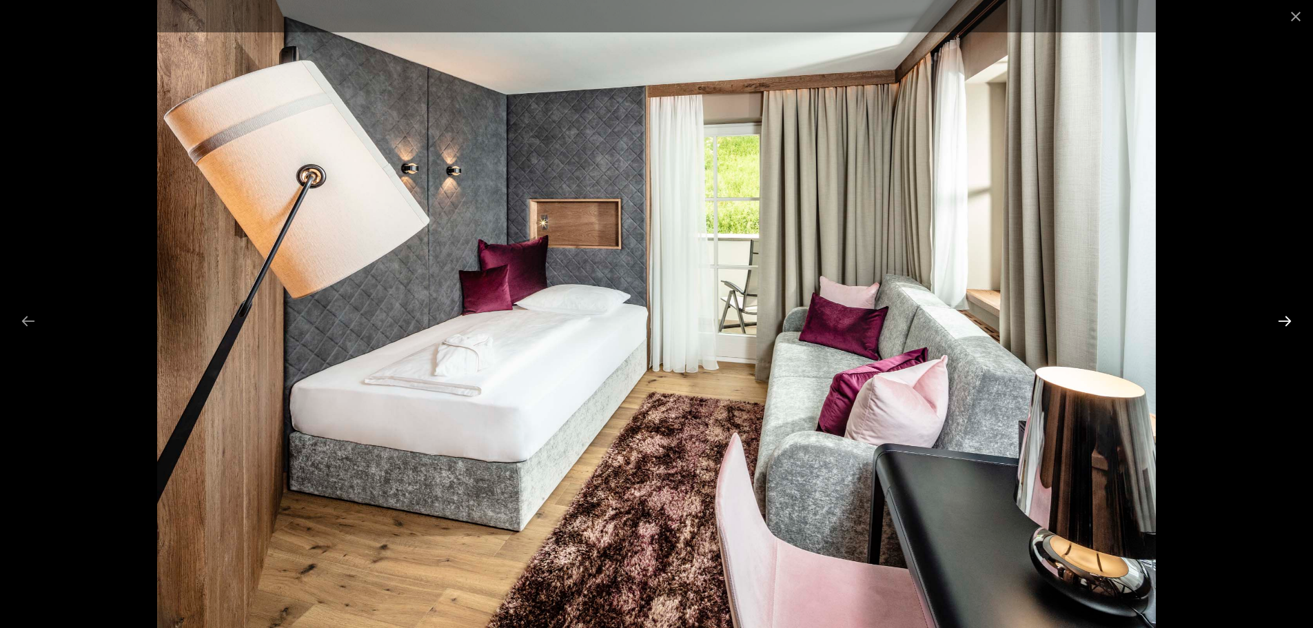
click at [1276, 322] on button "Next slide" at bounding box center [1284, 320] width 29 height 27
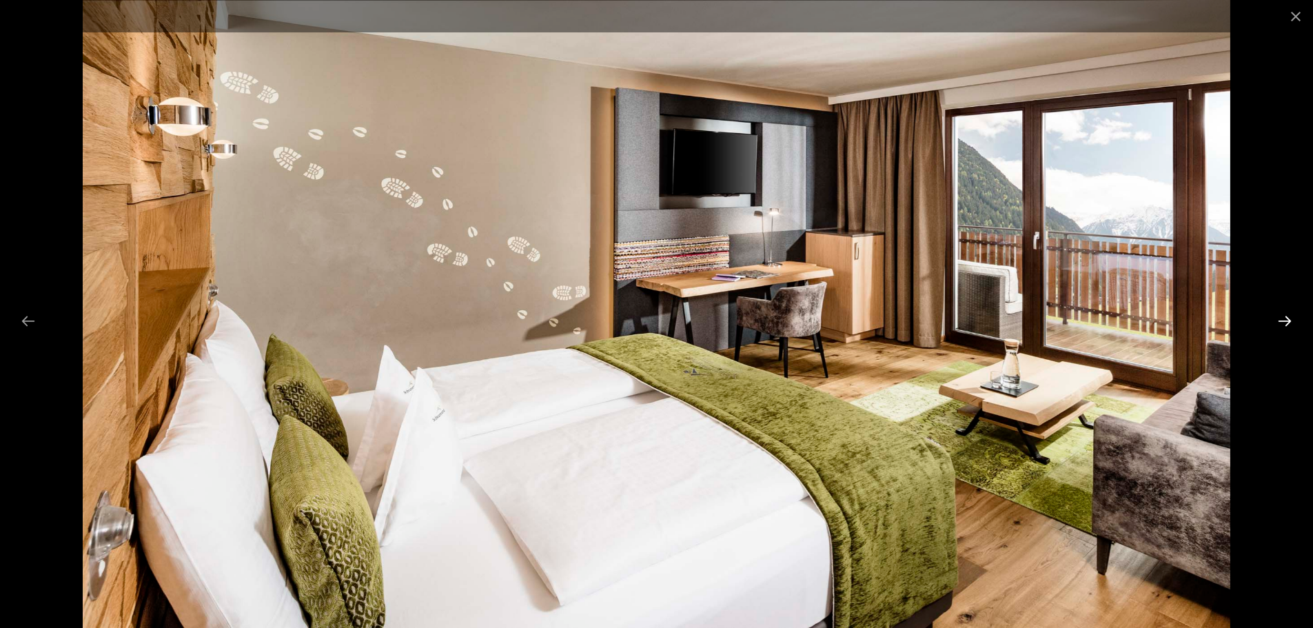
click at [1276, 322] on button "Next slide" at bounding box center [1284, 320] width 29 height 27
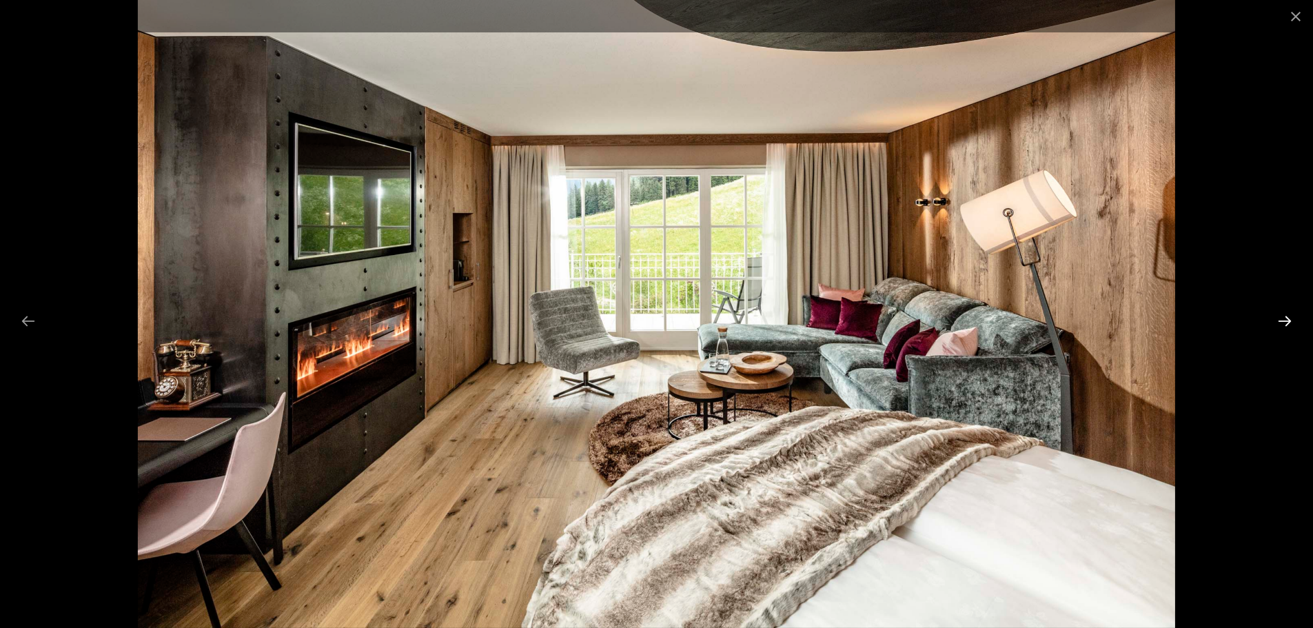
click at [1274, 322] on button "Next slide" at bounding box center [1284, 320] width 29 height 27
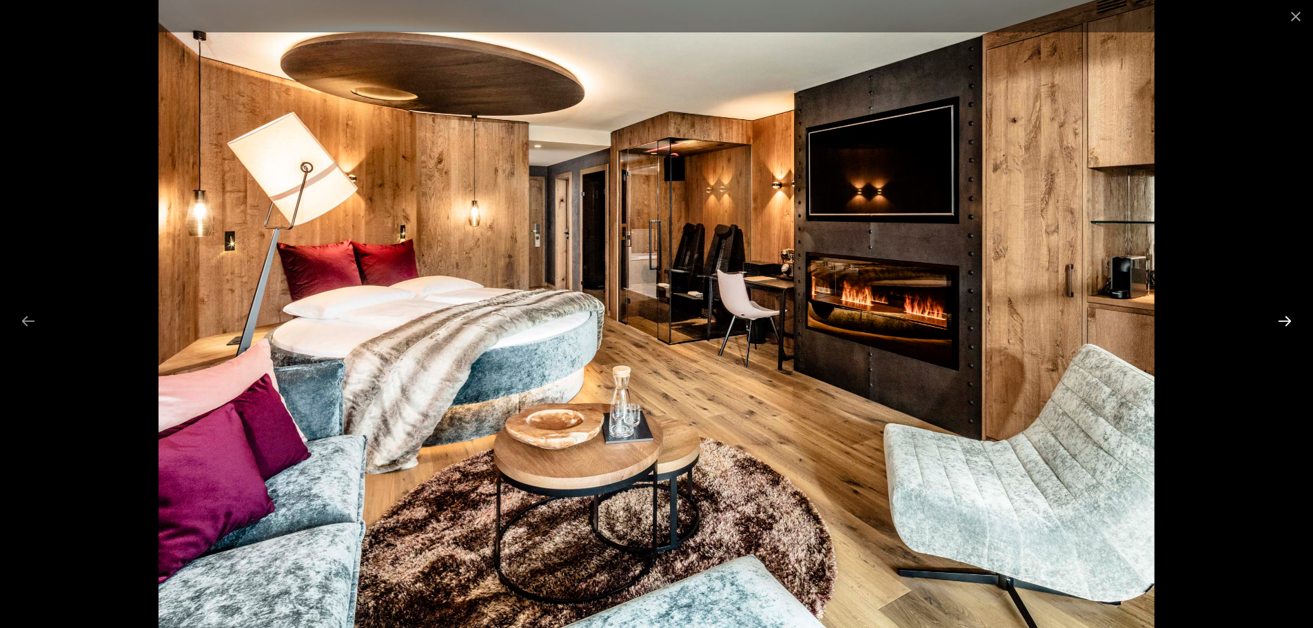
click at [1274, 322] on button "Next slide" at bounding box center [1284, 320] width 29 height 27
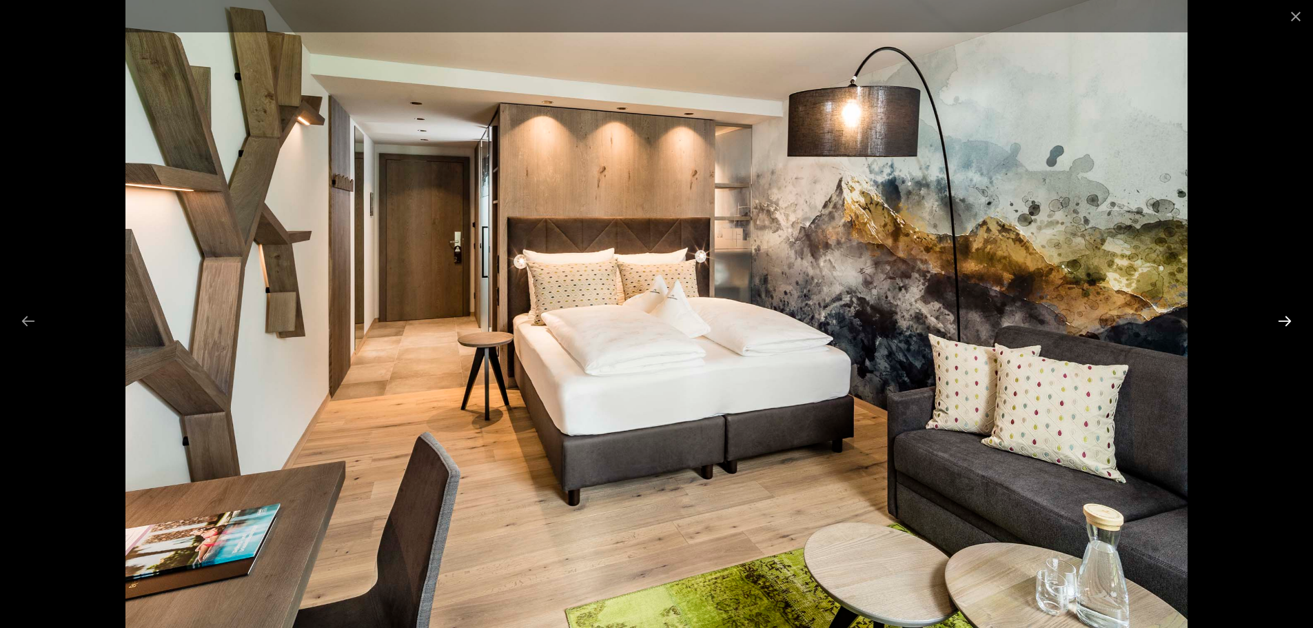
click at [1274, 322] on button "Next slide" at bounding box center [1284, 320] width 29 height 27
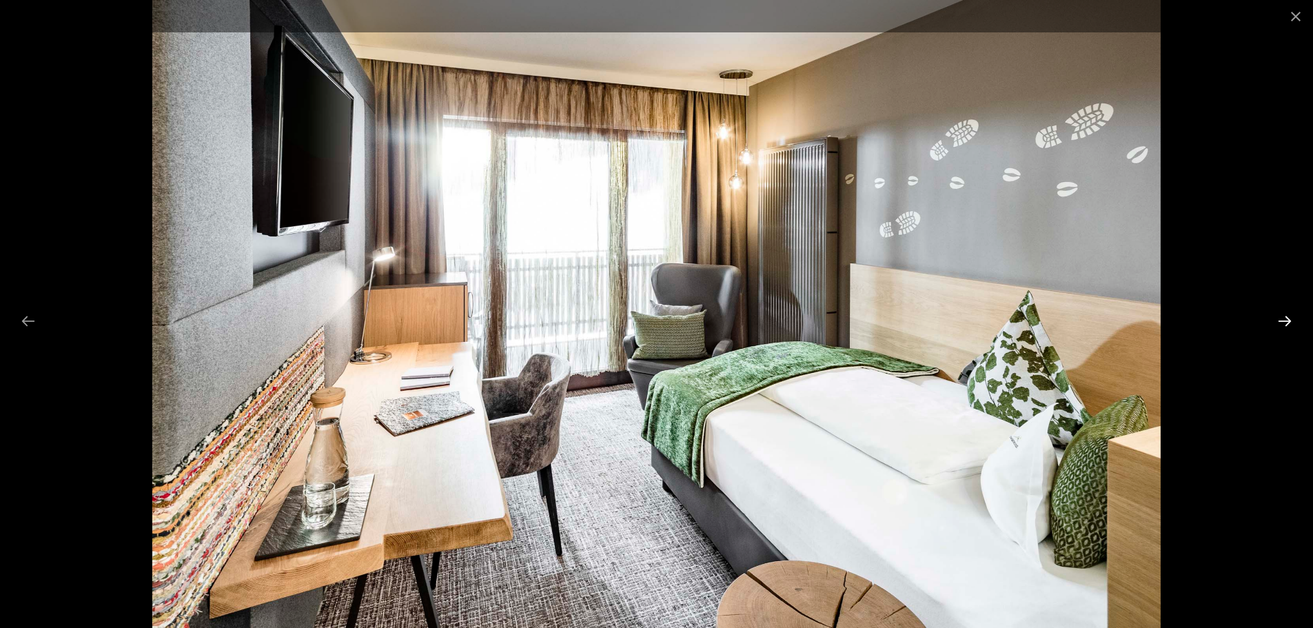
click at [1274, 322] on button "Next slide" at bounding box center [1284, 320] width 29 height 27
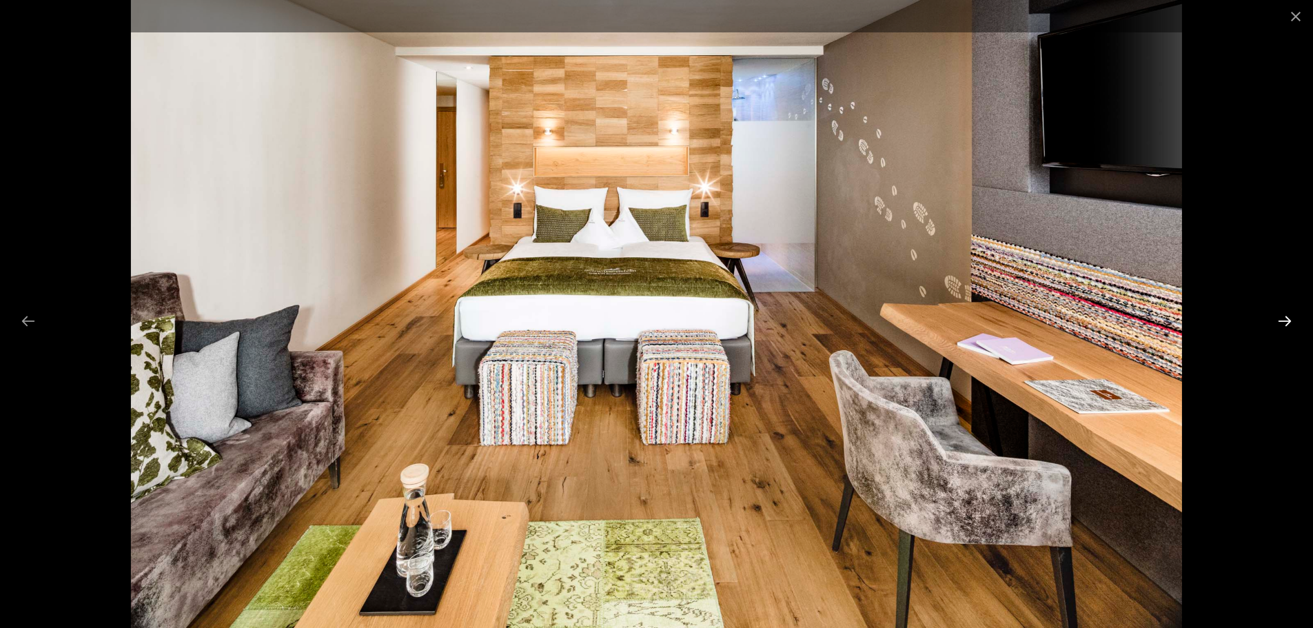
click at [1274, 322] on button "Next slide" at bounding box center [1284, 320] width 29 height 27
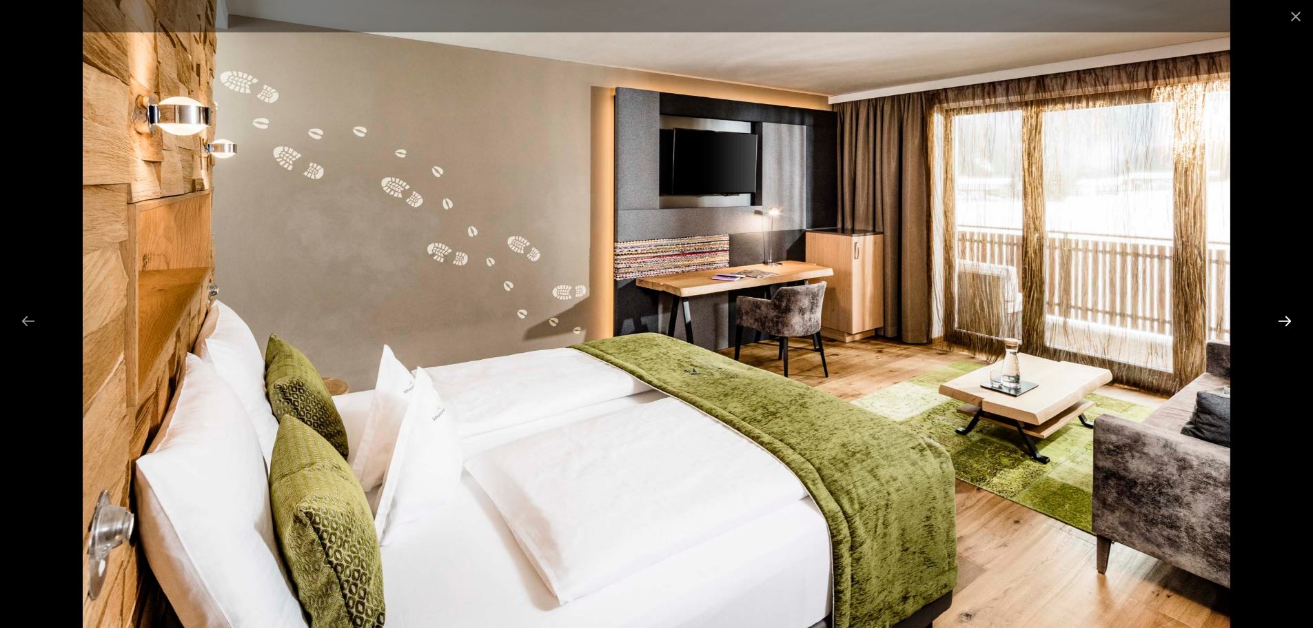
click at [1274, 322] on button "Next slide" at bounding box center [1284, 320] width 29 height 27
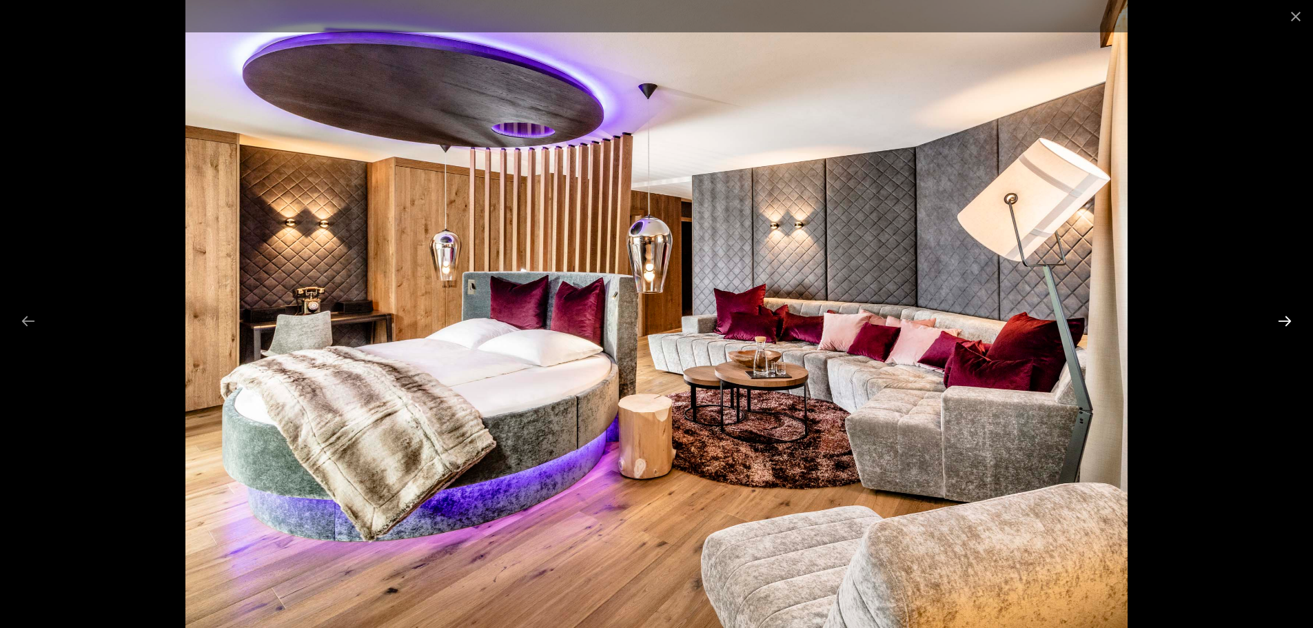
click at [1274, 322] on button "Next slide" at bounding box center [1284, 320] width 29 height 27
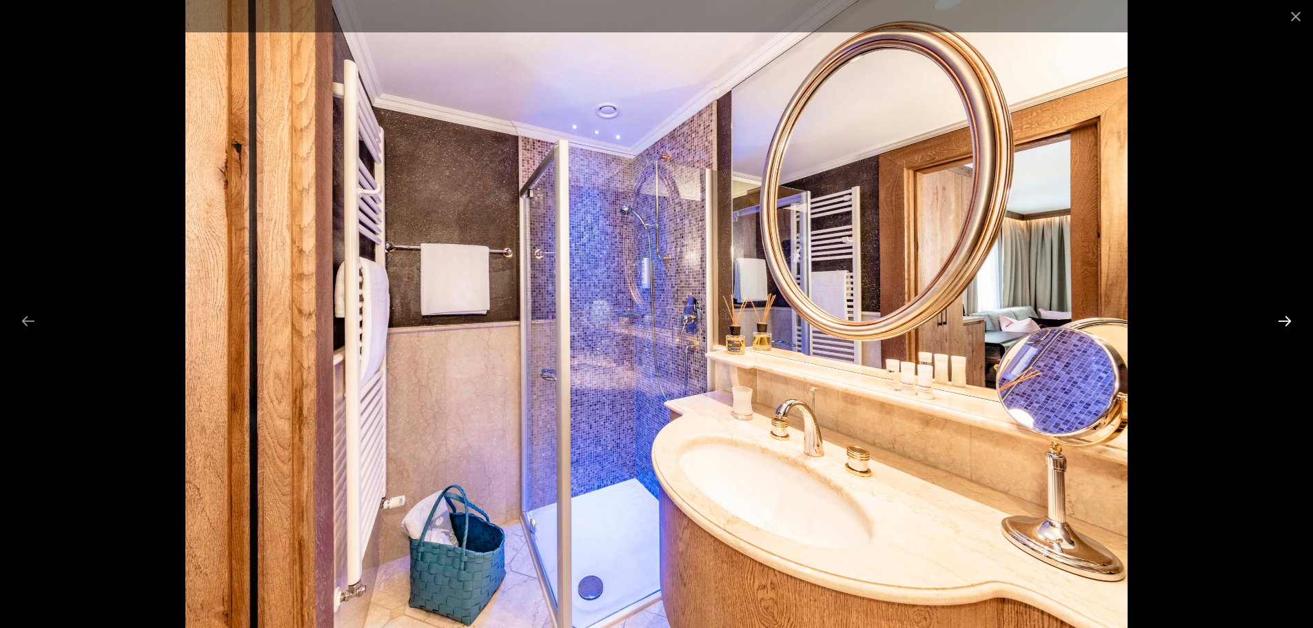
click at [1274, 322] on button "Next slide" at bounding box center [1284, 320] width 29 height 27
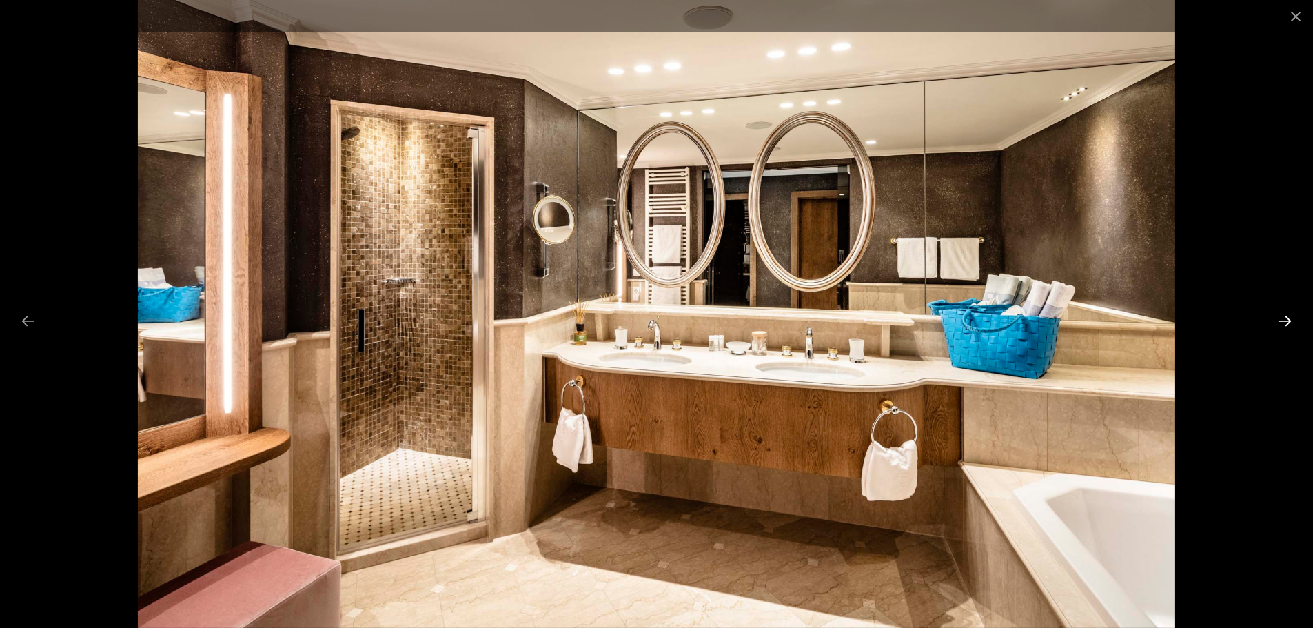
click at [1274, 322] on button "Next slide" at bounding box center [1284, 320] width 29 height 27
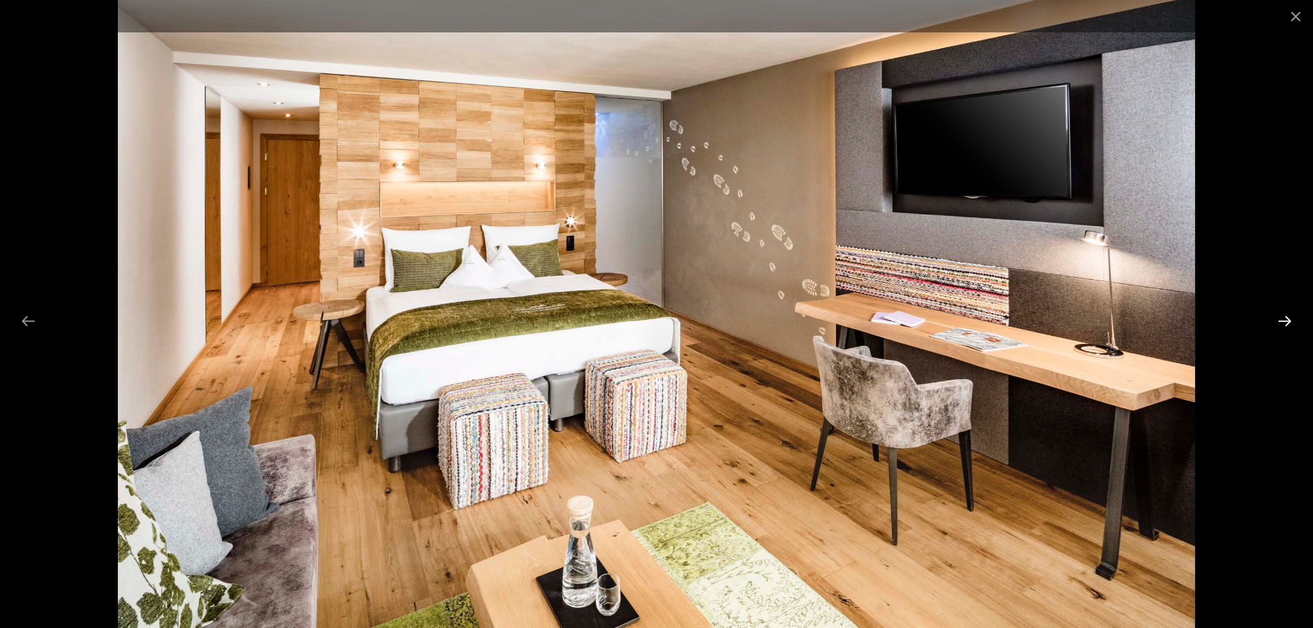
click at [1272, 323] on button "Next slide" at bounding box center [1284, 320] width 29 height 27
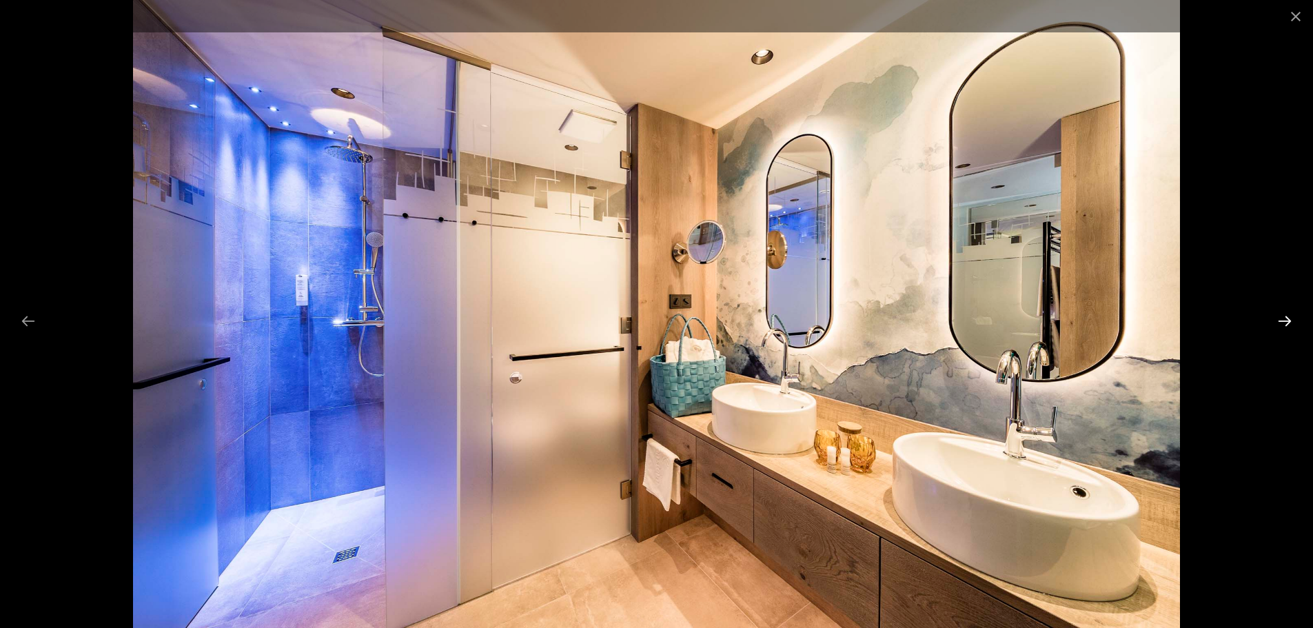
click at [1272, 323] on button "Next slide" at bounding box center [1284, 320] width 29 height 27
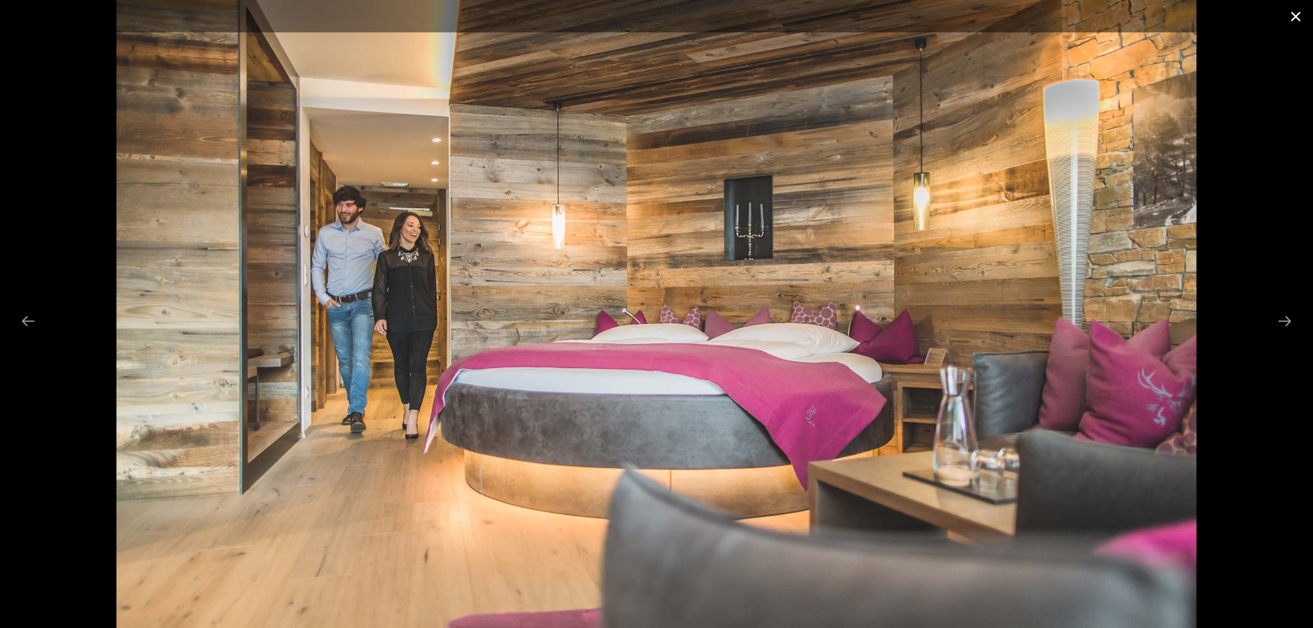
click at [1301, 19] on button "Close gallery" at bounding box center [1296, 16] width 34 height 32
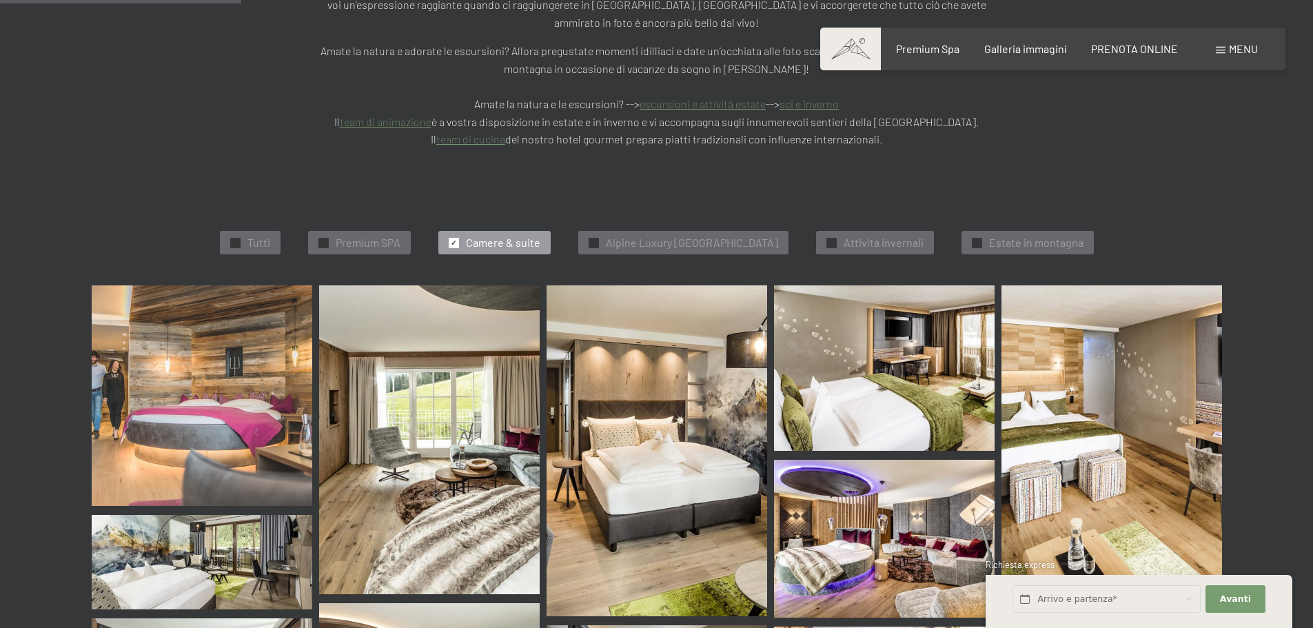
scroll to position [349, 0]
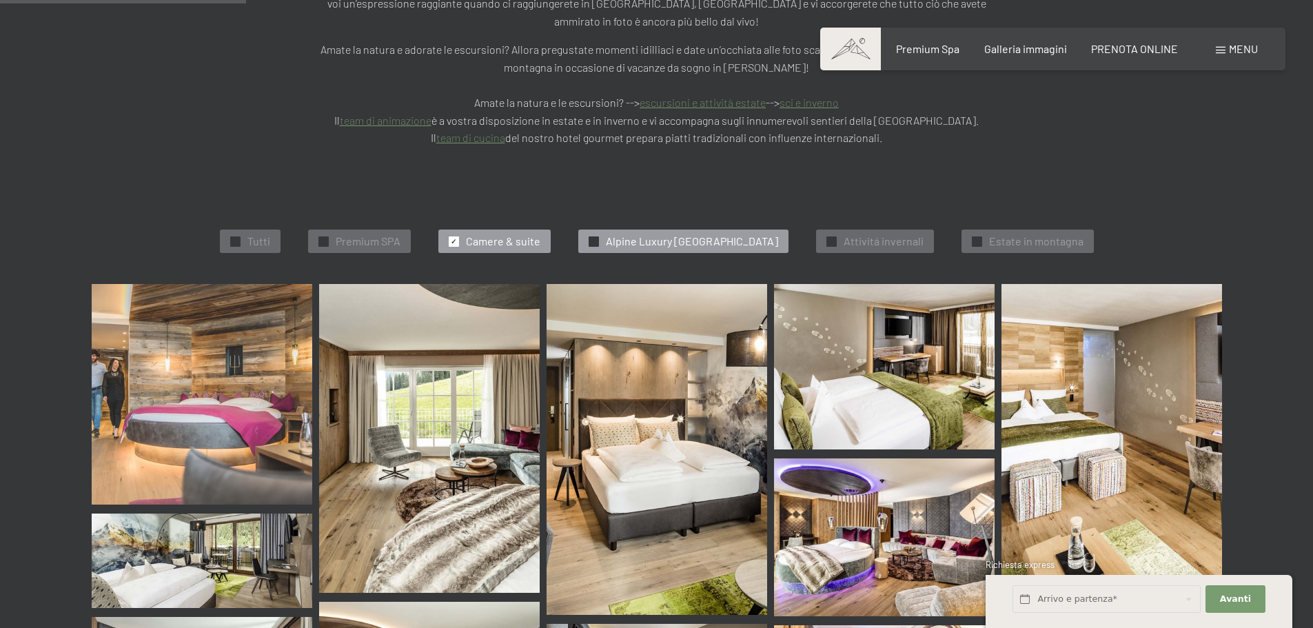
click at [671, 230] on div "✓ Alpine Luxury SPA Resort Schwarzenstein" at bounding box center [683, 241] width 210 height 23
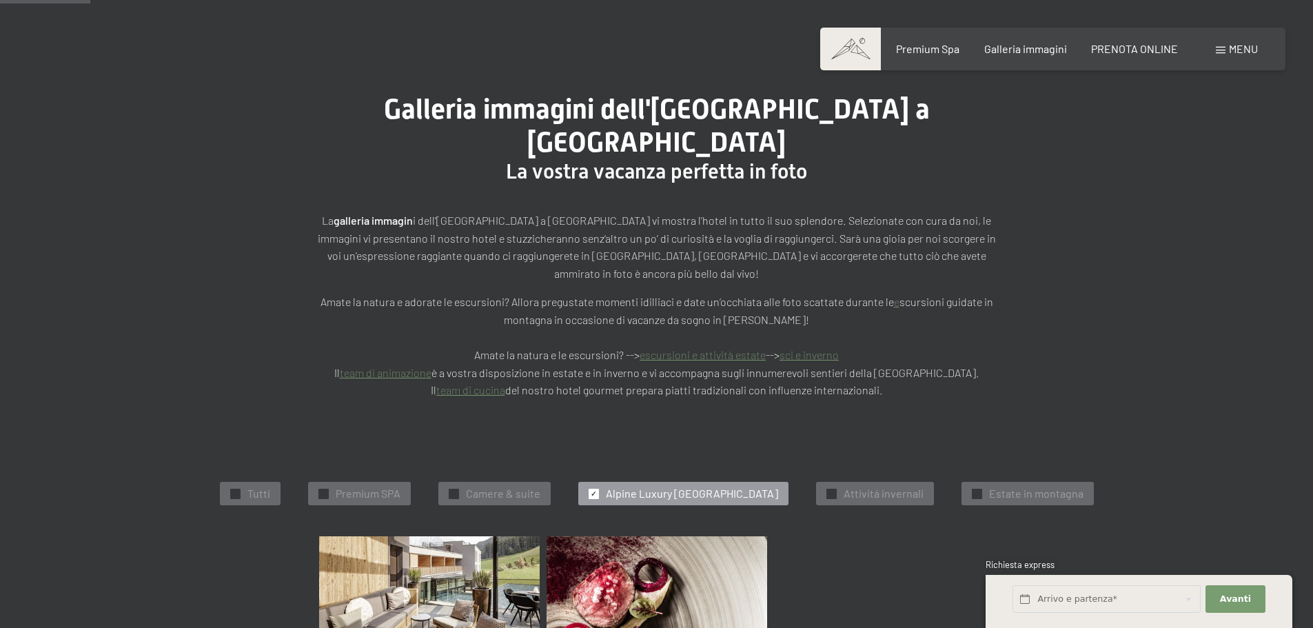
scroll to position [345, 0]
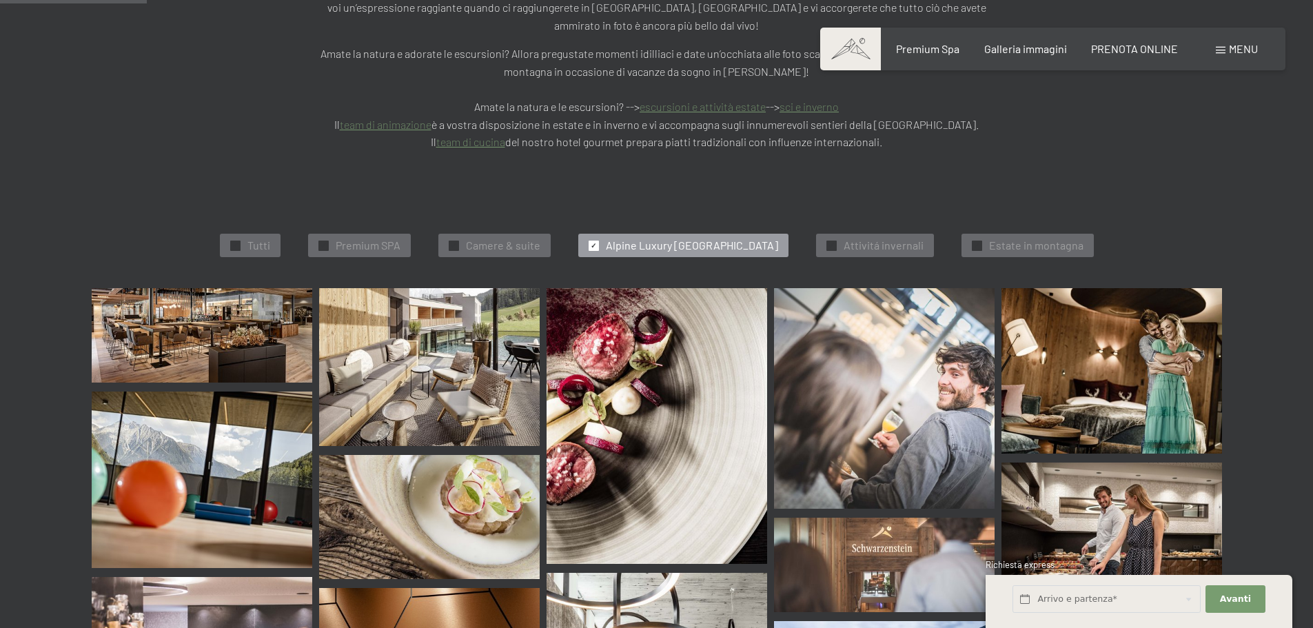
click at [878, 203] on div "✓ Tutti ✓ Premium SPA ✓ Camere & suite ✓ Alpine Luxury SPA Resort Schwarzenstei…" at bounding box center [657, 245] width 1268 height 85
click at [878, 234] on div "✓ Attivitá invernali" at bounding box center [875, 245] width 118 height 23
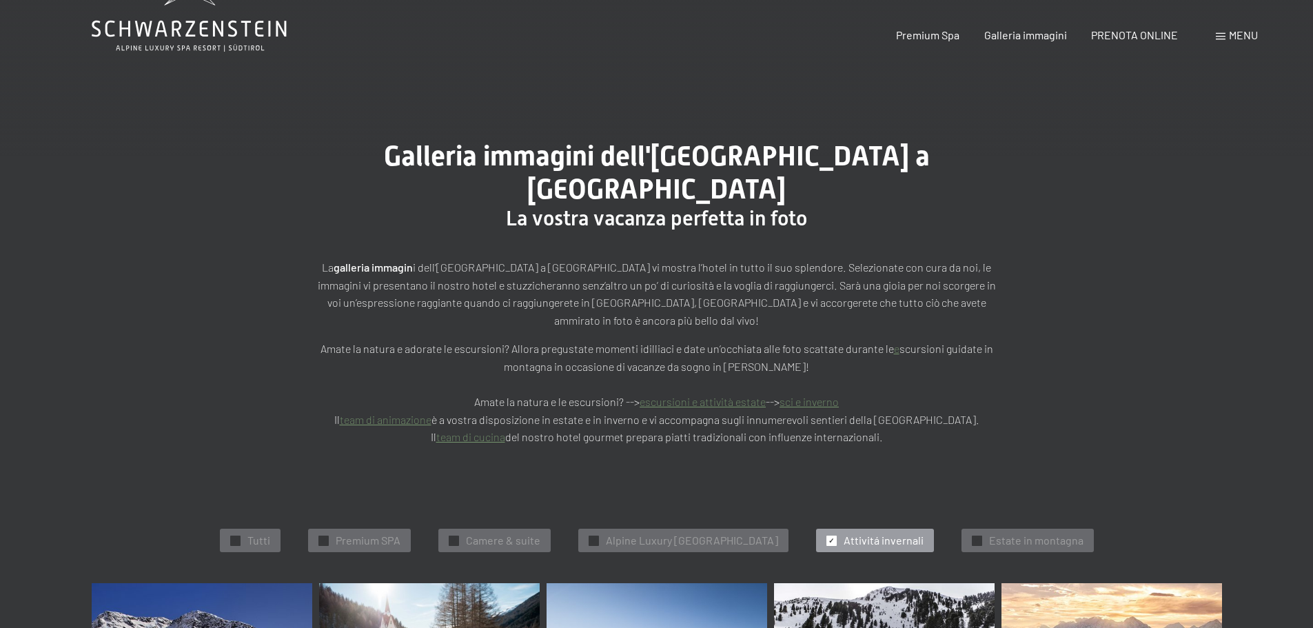
scroll to position [138, 0]
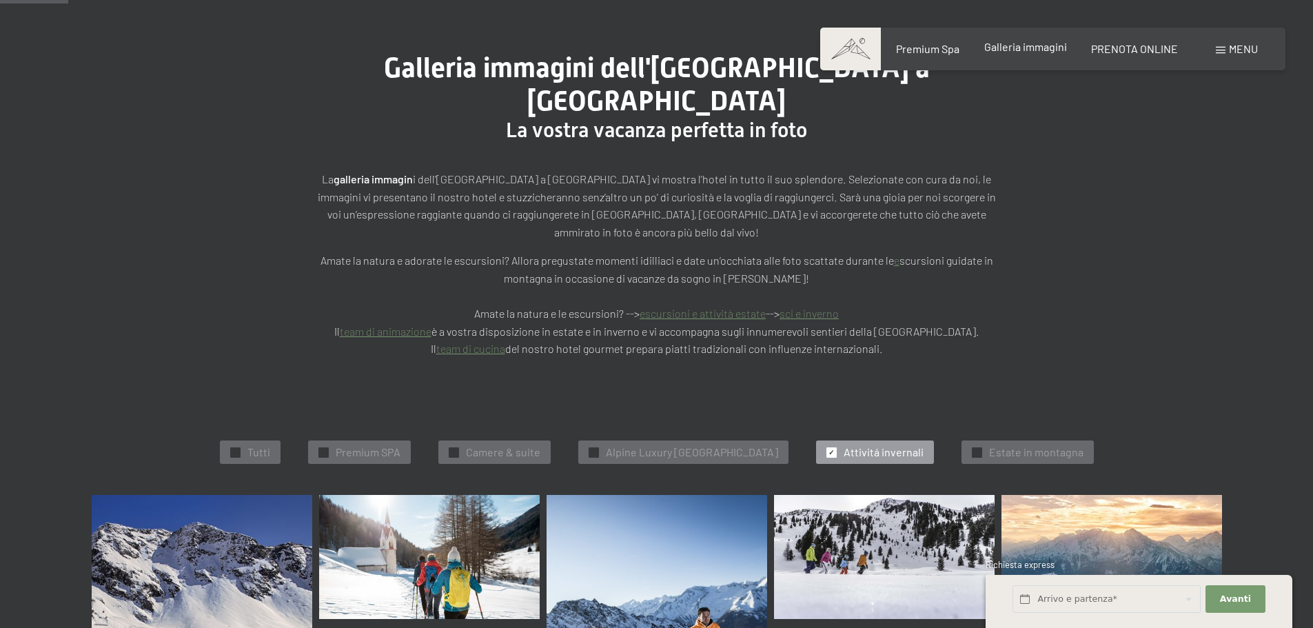
click at [1048, 47] on span "Galleria immagini" at bounding box center [1025, 46] width 83 height 13
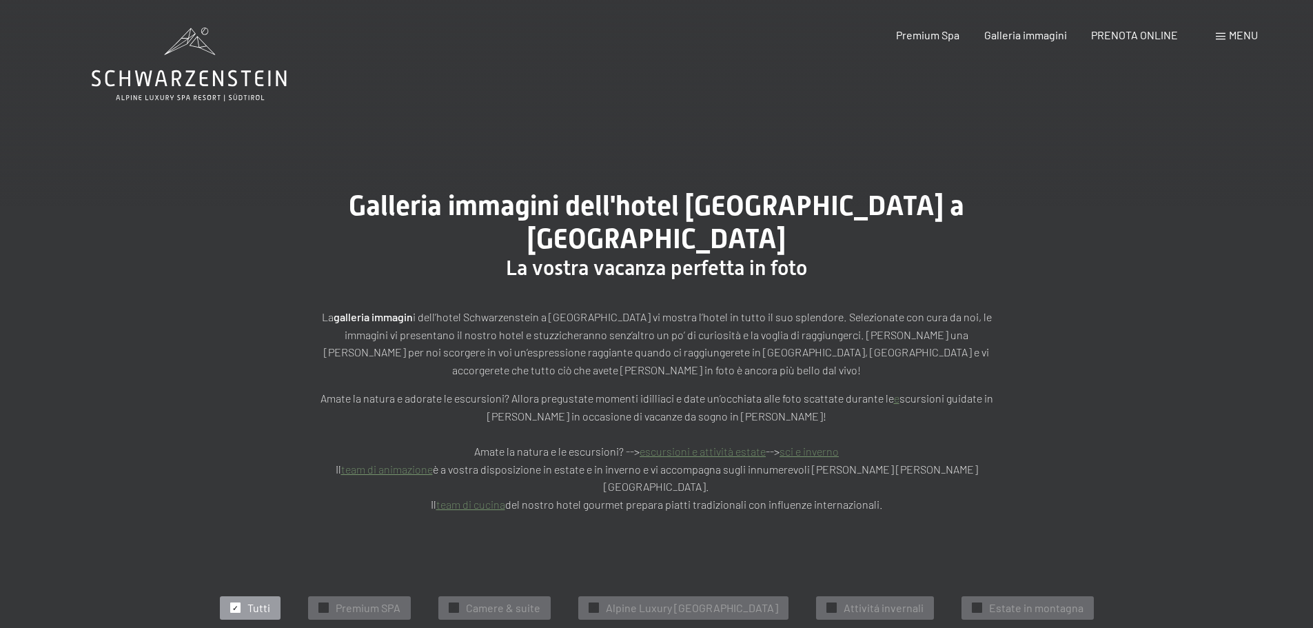
click at [1219, 30] on div "Menu" at bounding box center [1237, 35] width 42 height 15
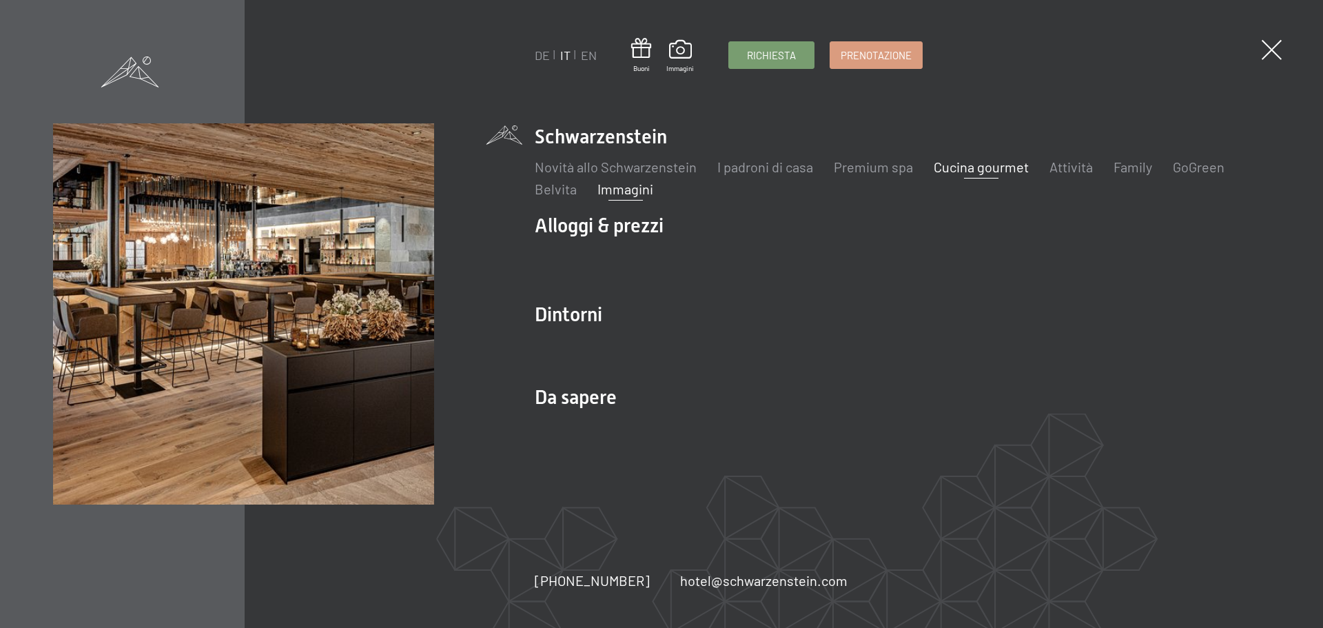
click at [1006, 172] on link "Cucina gourmet" at bounding box center [981, 167] width 95 height 17
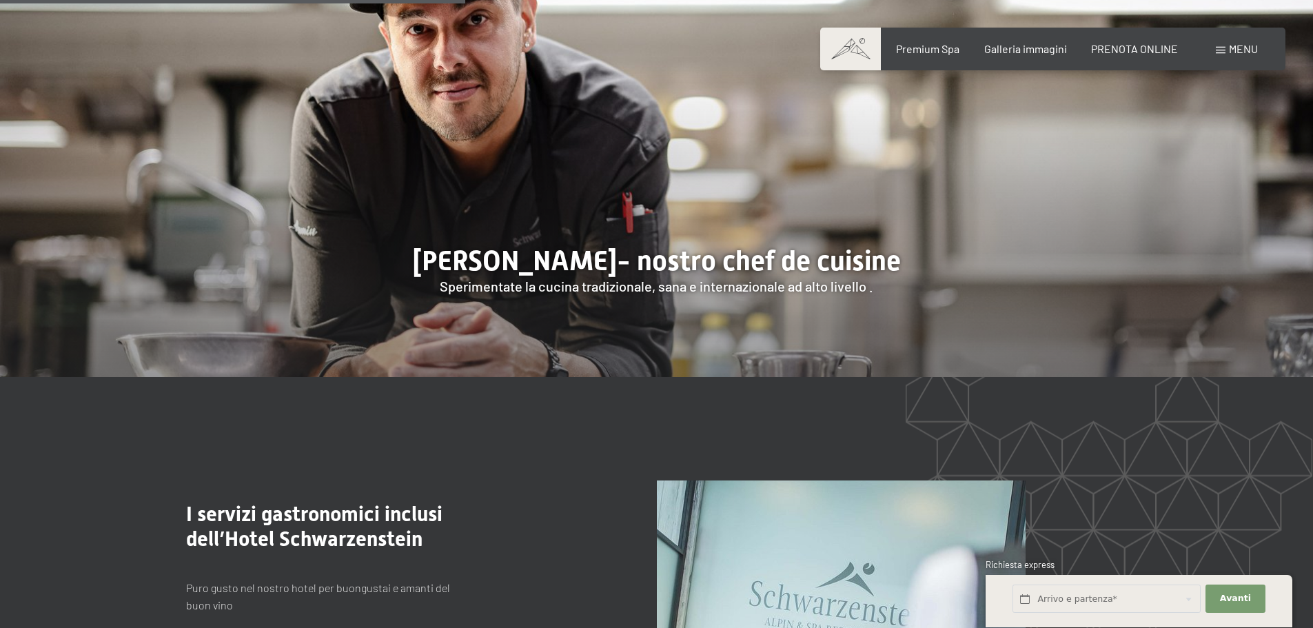
scroll to position [1172, 0]
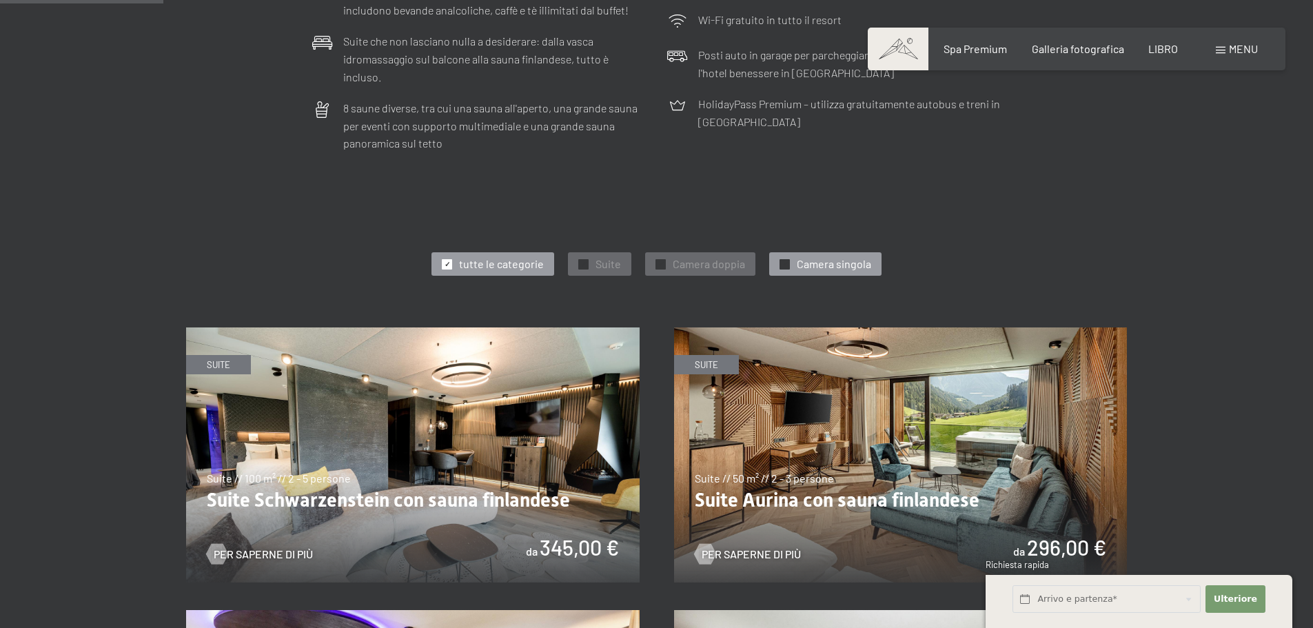
scroll to position [896, 0]
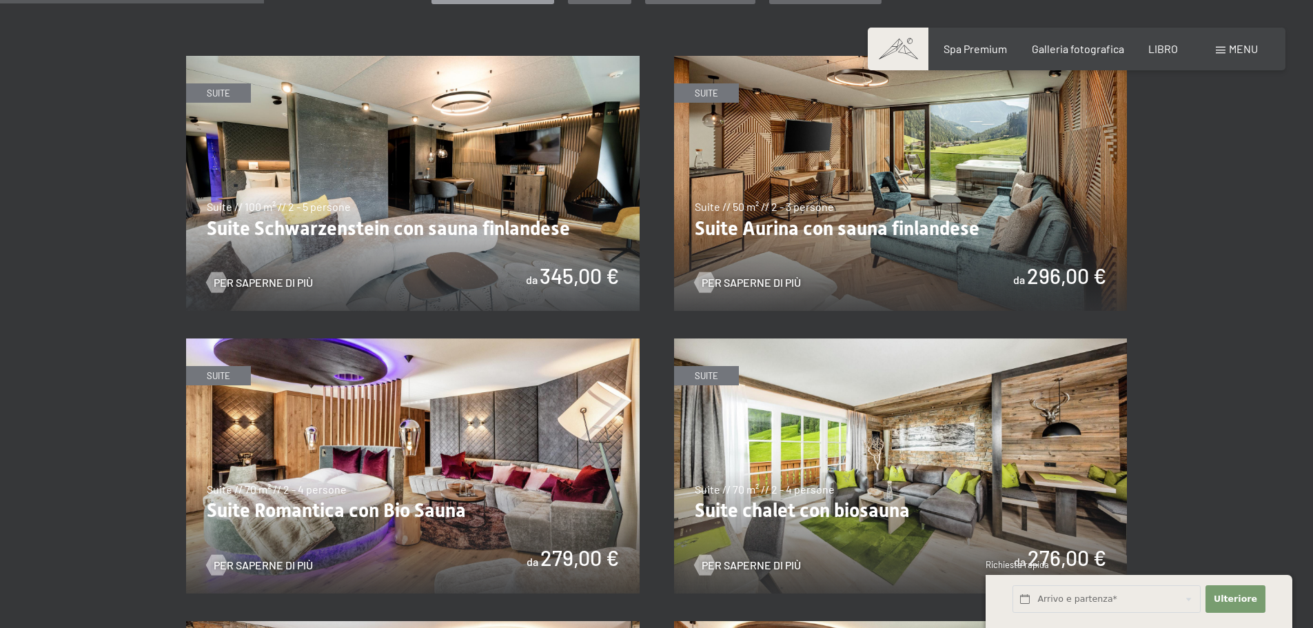
click at [746, 207] on img at bounding box center [901, 183] width 454 height 255
click at [462, 190] on img at bounding box center [413, 183] width 454 height 255
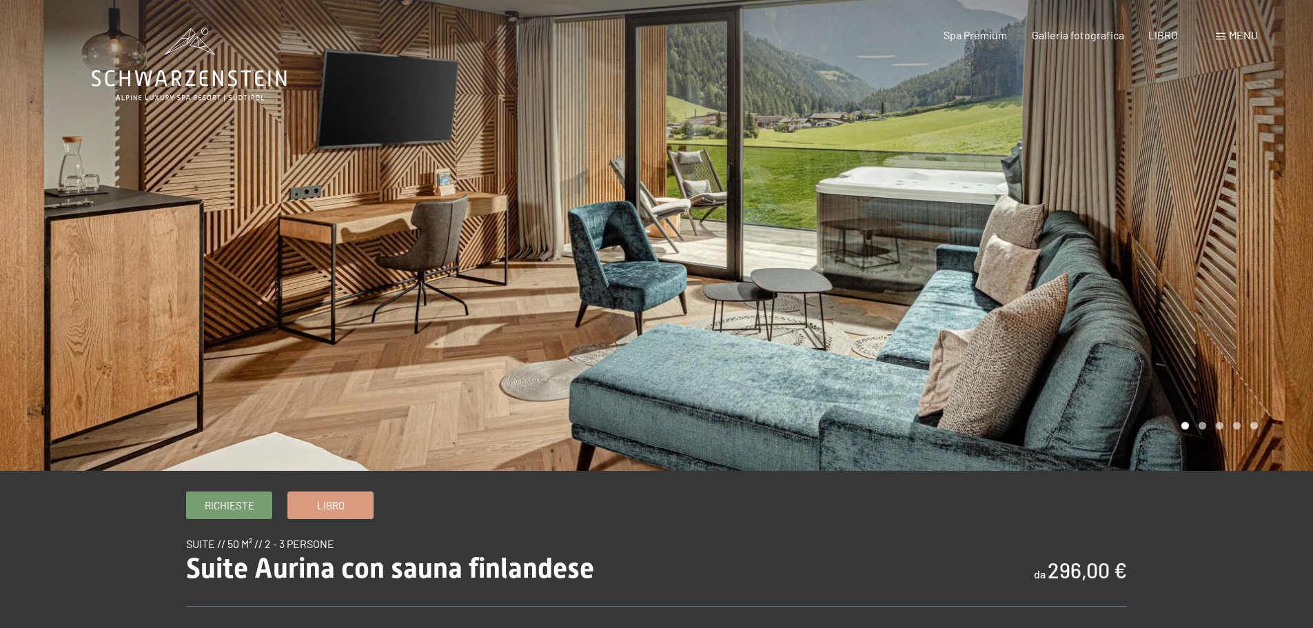
click at [1231, 163] on div at bounding box center [985, 235] width 657 height 471
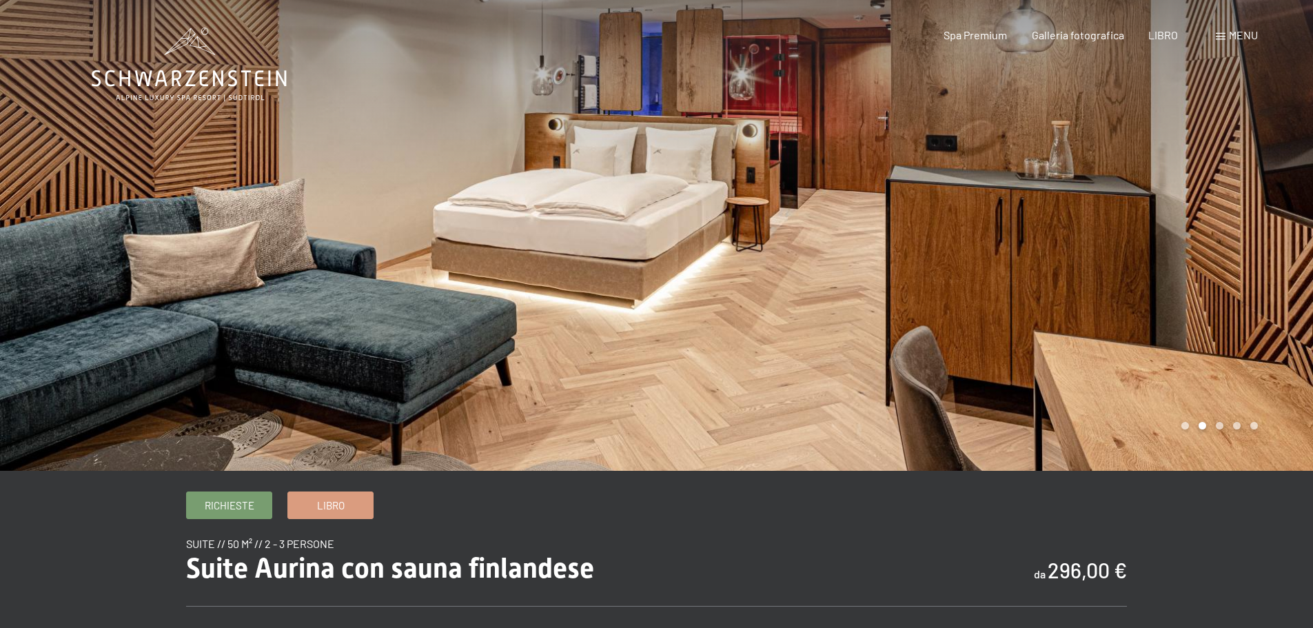
click at [1013, 221] on div at bounding box center [985, 235] width 657 height 471
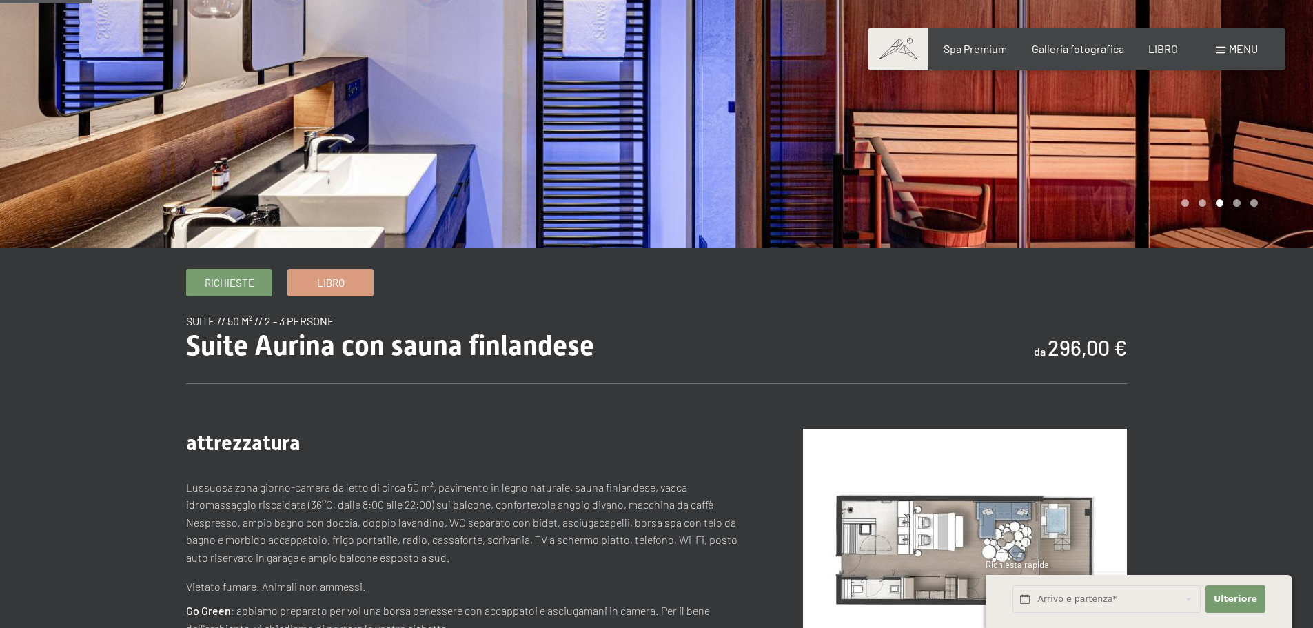
scroll to position [551, 0]
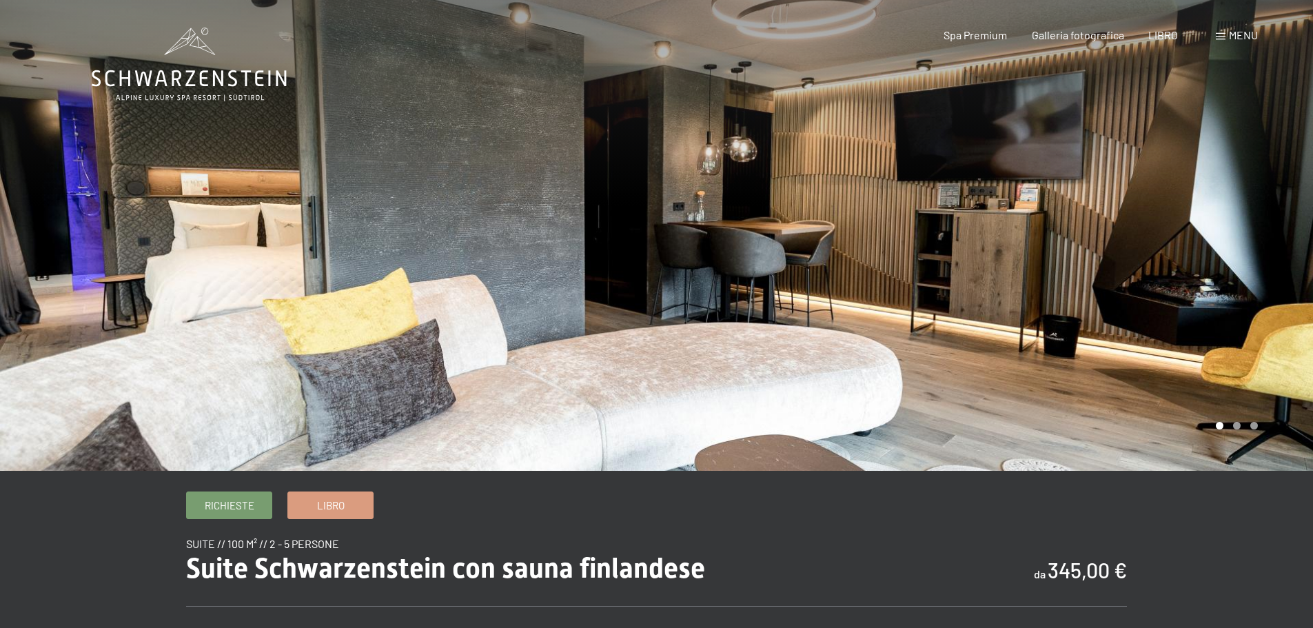
click at [1234, 167] on div at bounding box center [985, 235] width 657 height 471
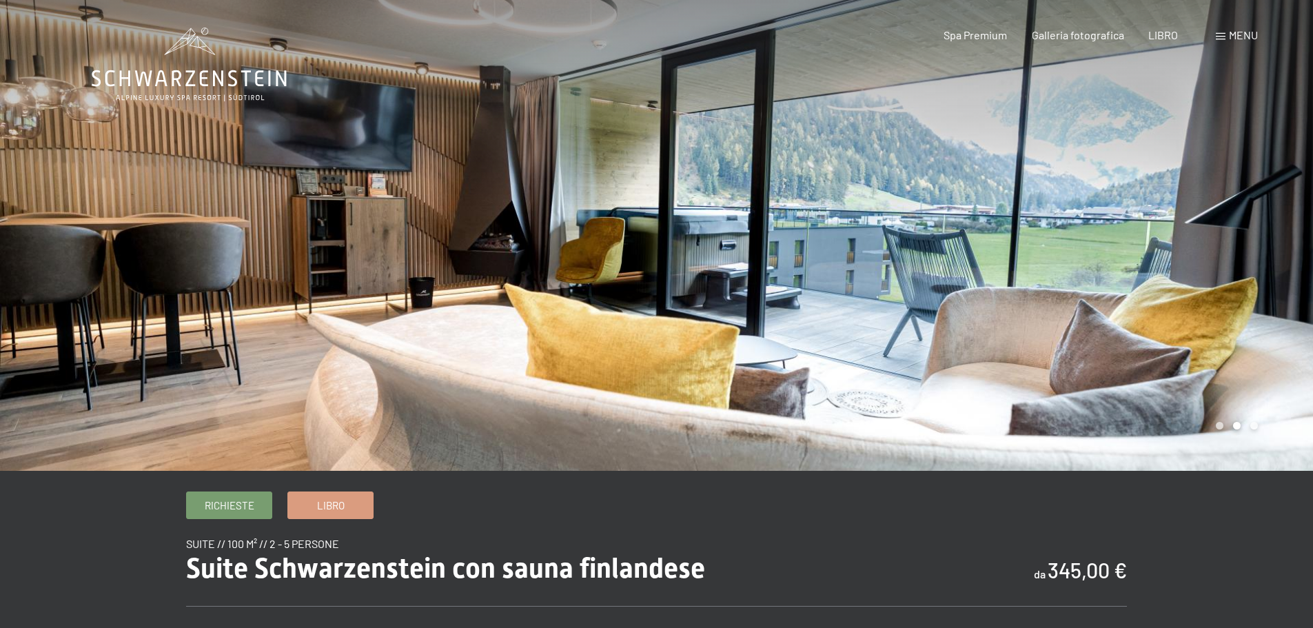
click at [1234, 167] on div at bounding box center [985, 235] width 657 height 471
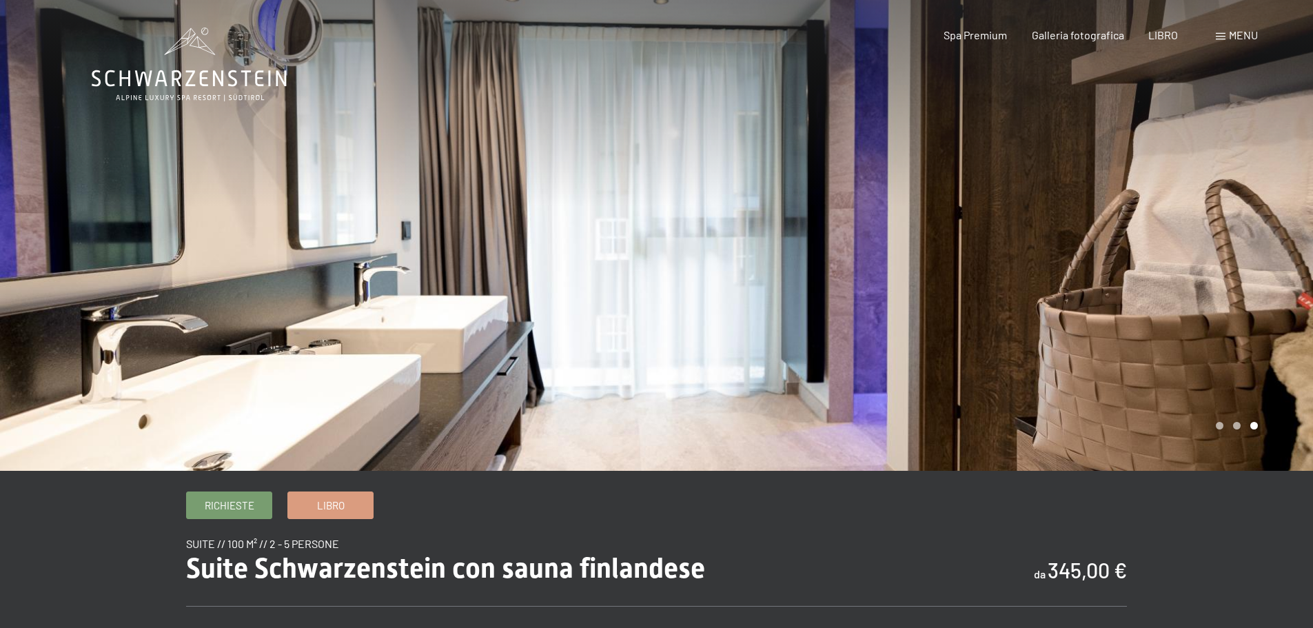
click at [1228, 163] on div at bounding box center [985, 235] width 657 height 471
